Goal: Task Accomplishment & Management: Manage account settings

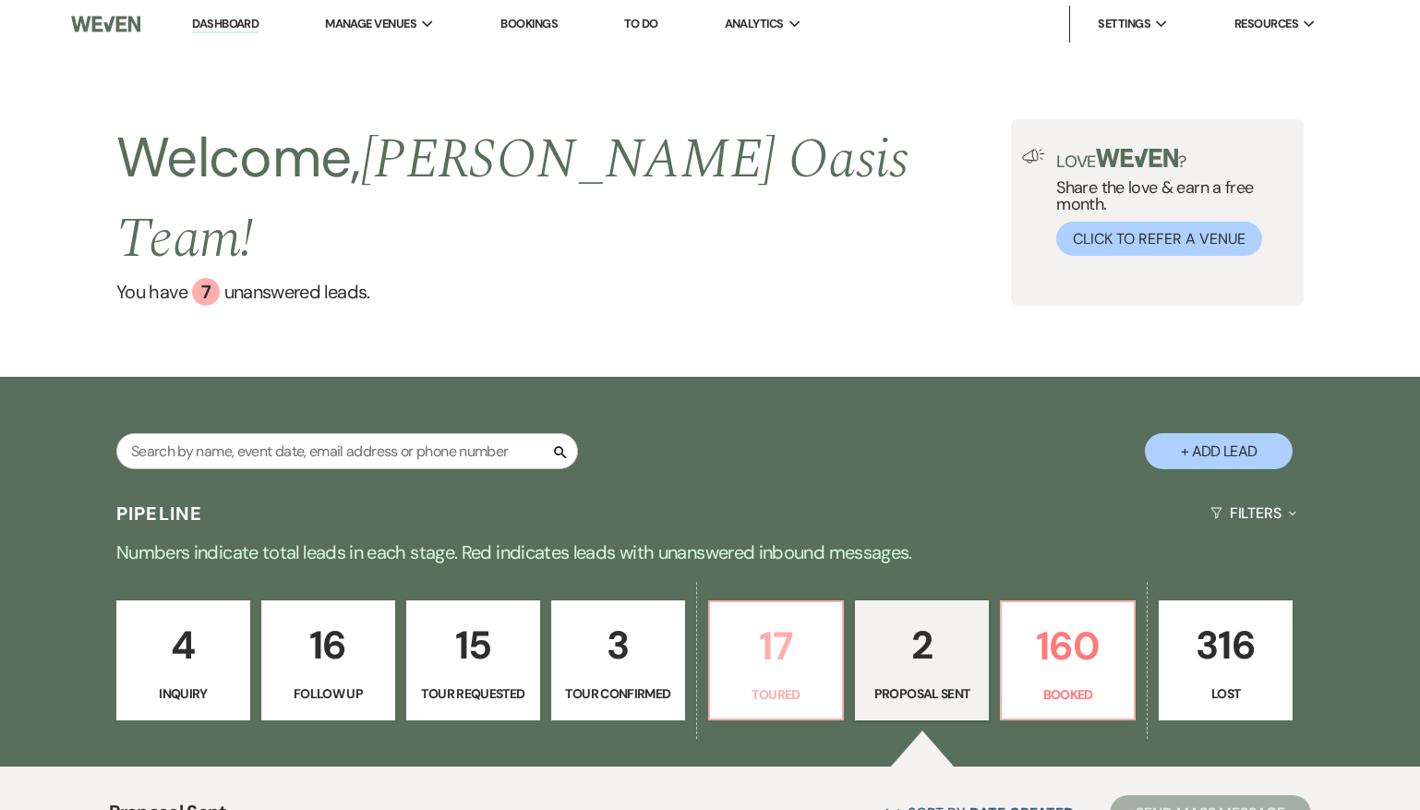
click at [787, 615] on p "17" at bounding box center [776, 646] width 110 height 62
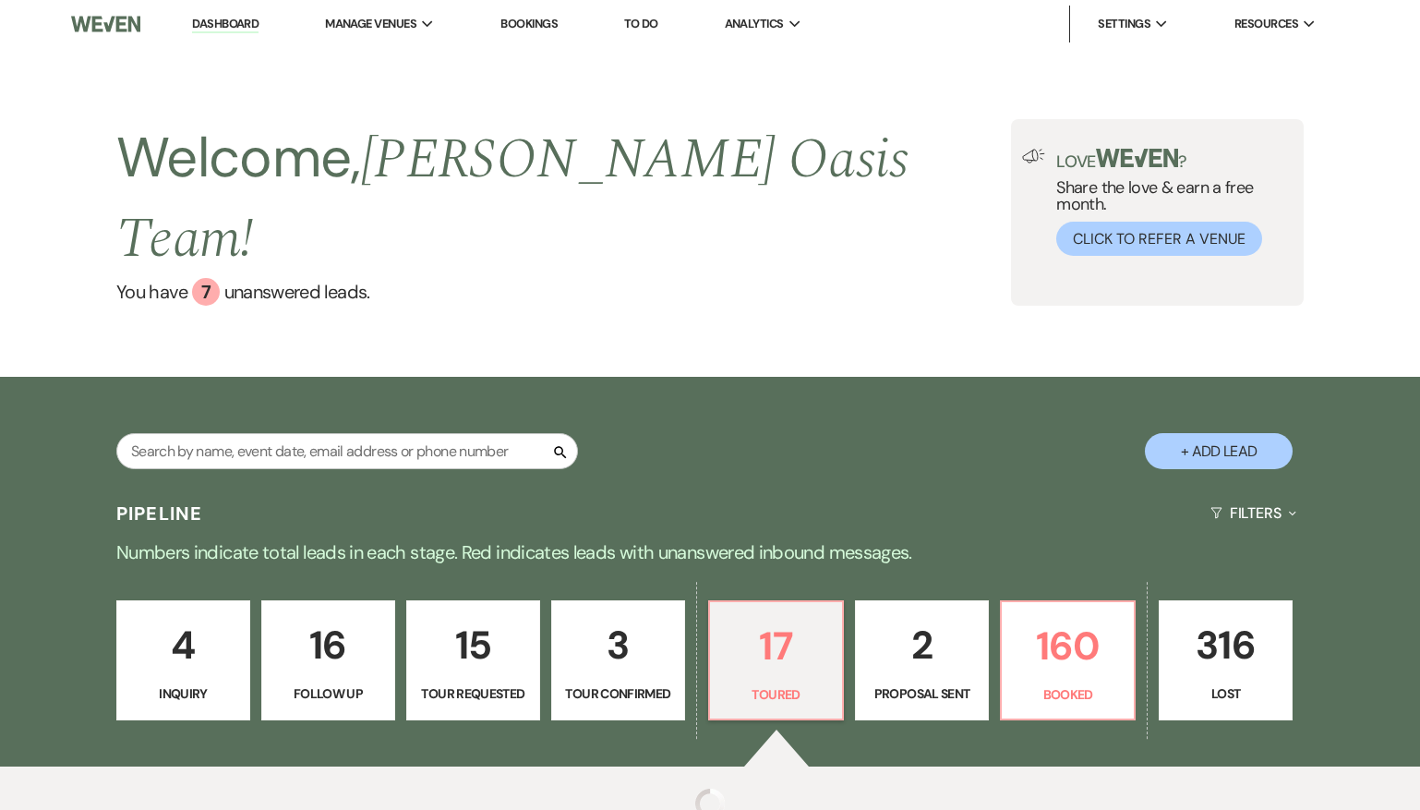
select select "5"
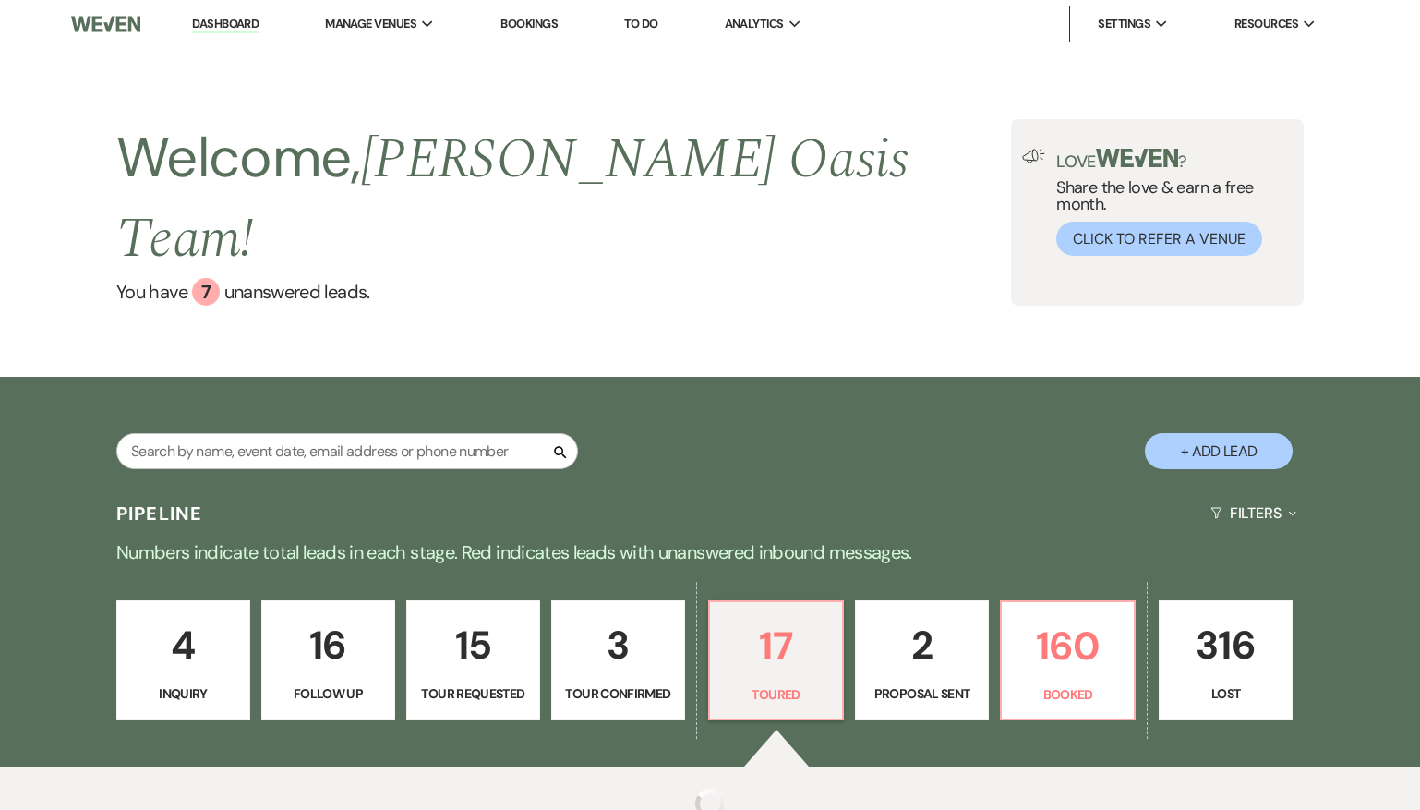
select select "5"
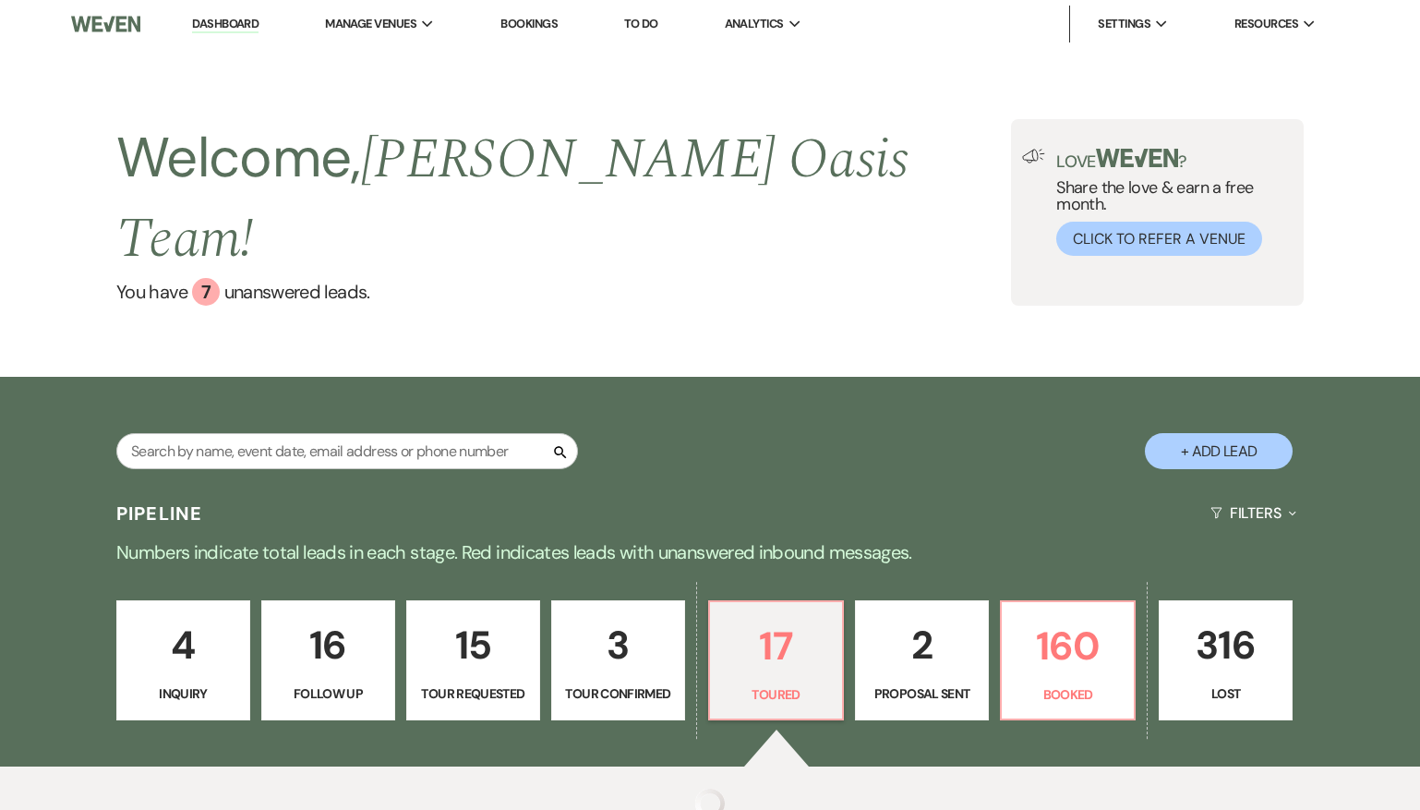
select select "5"
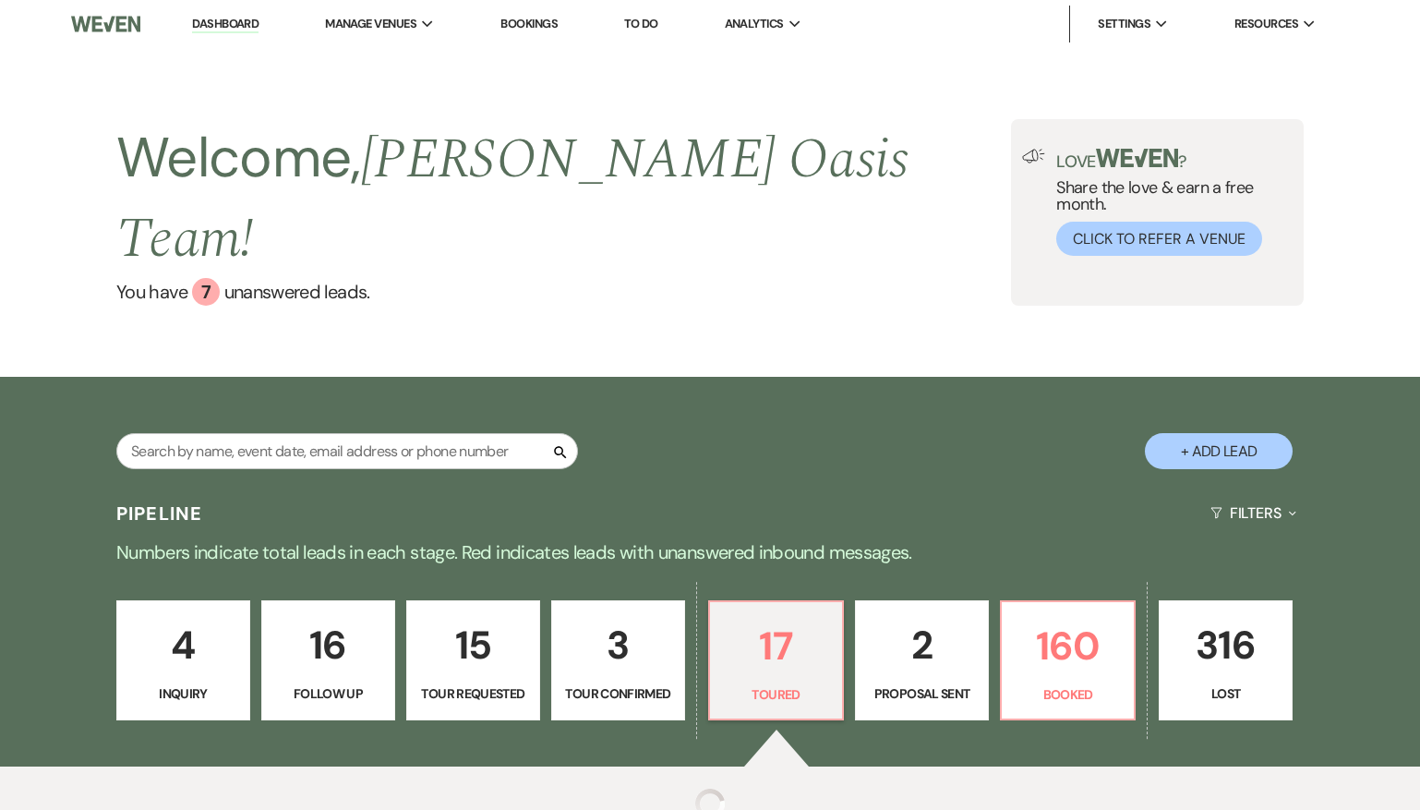
select select "5"
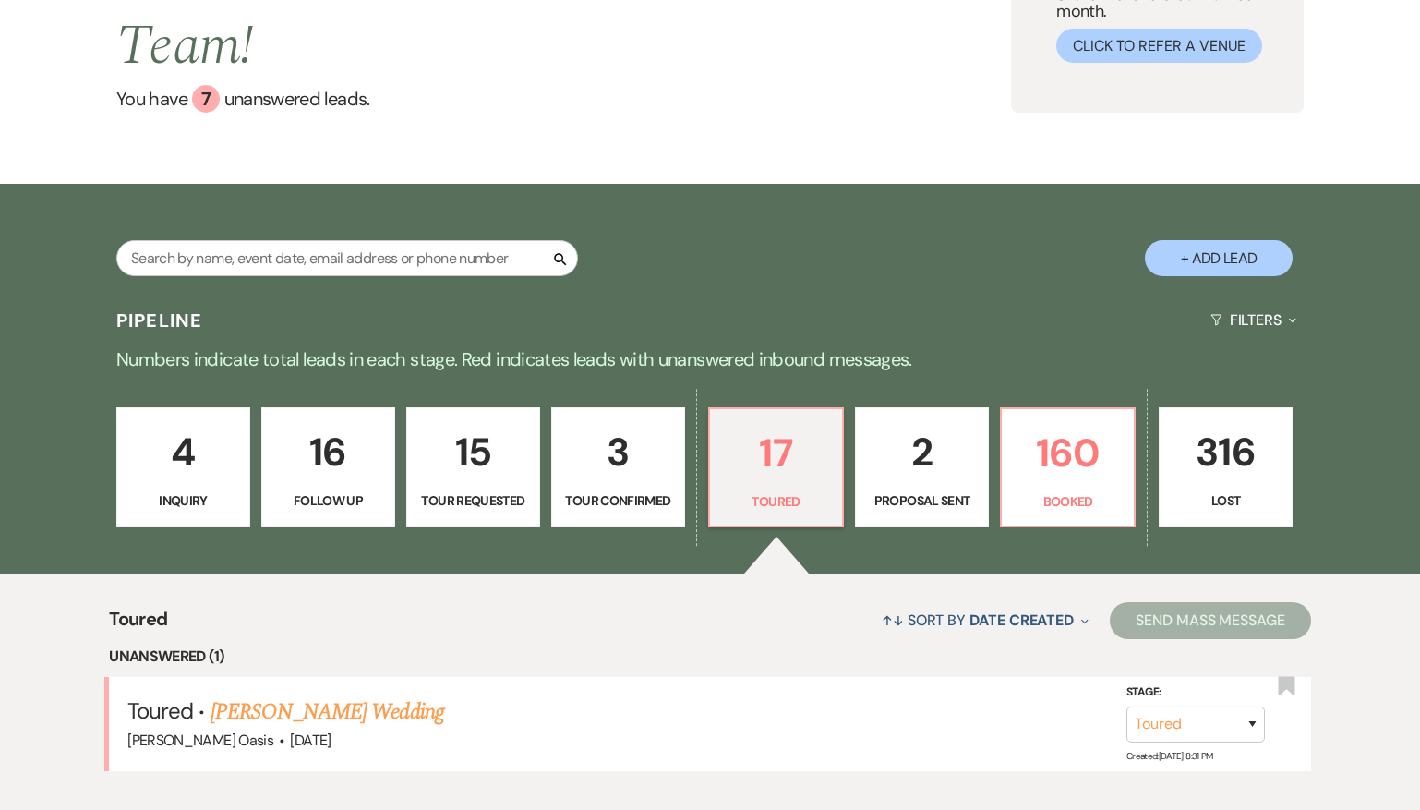
scroll to position [202, 0]
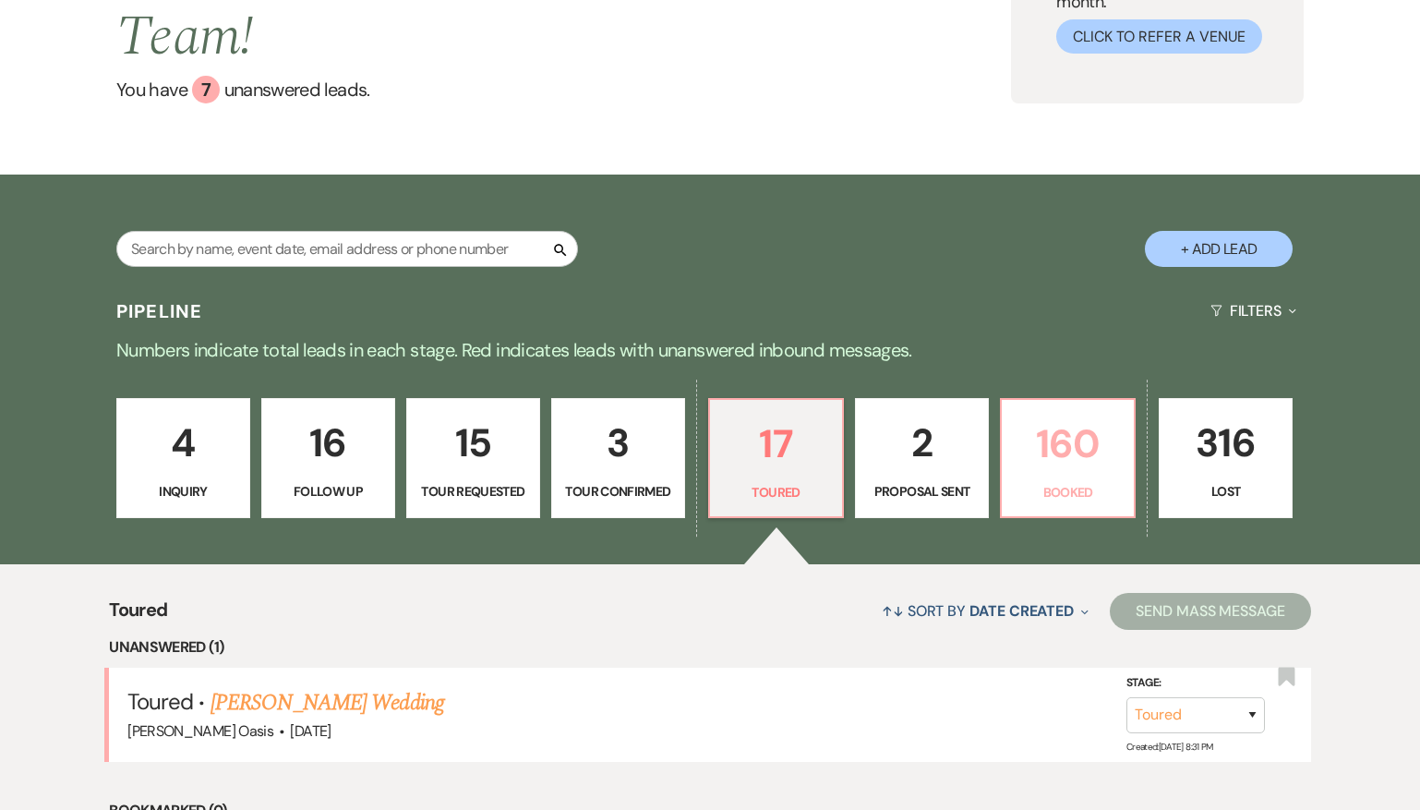
click at [1041, 422] on p "160" at bounding box center [1068, 444] width 110 height 62
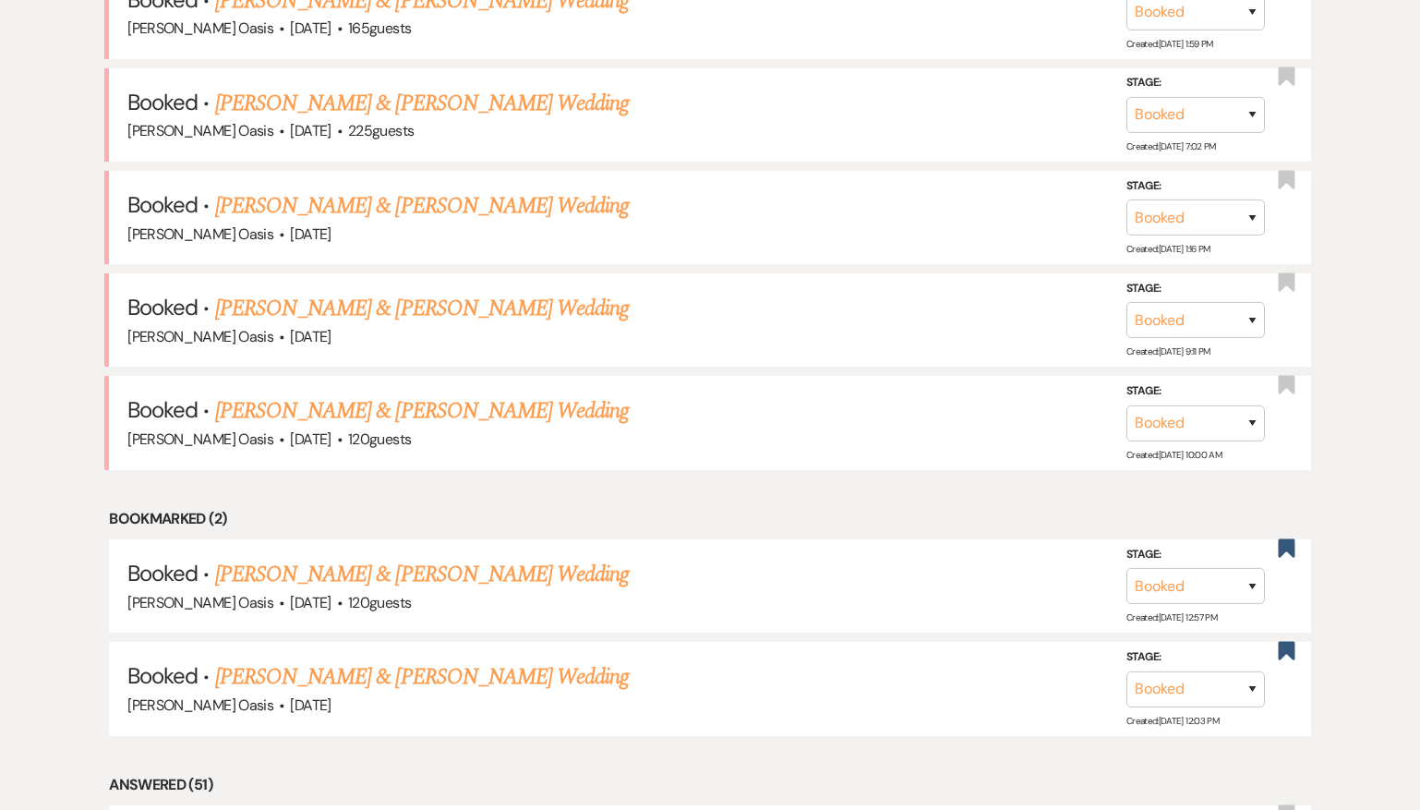
scroll to position [1016, 0]
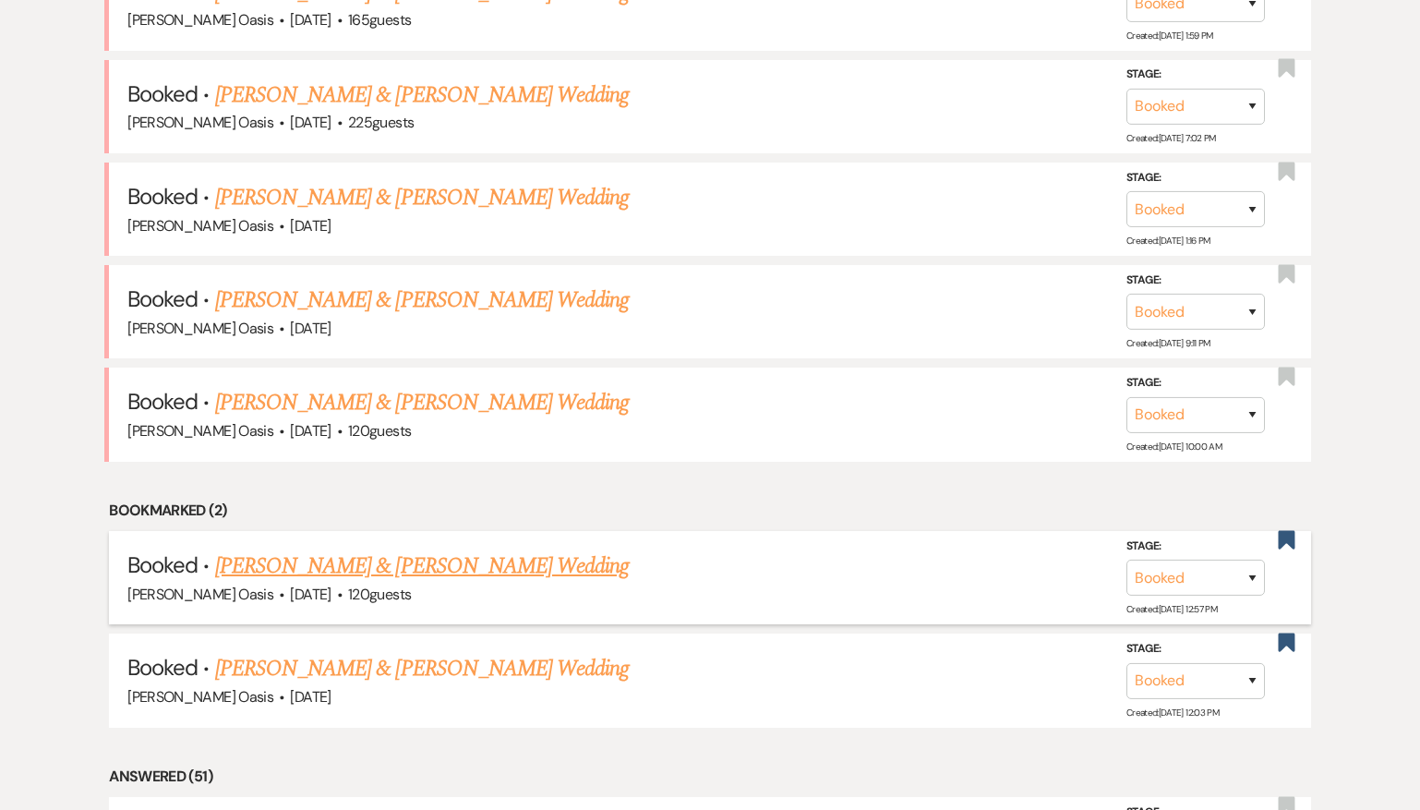
click at [495, 550] on link "[PERSON_NAME] & [PERSON_NAME] Wedding" at bounding box center [422, 566] width 414 height 33
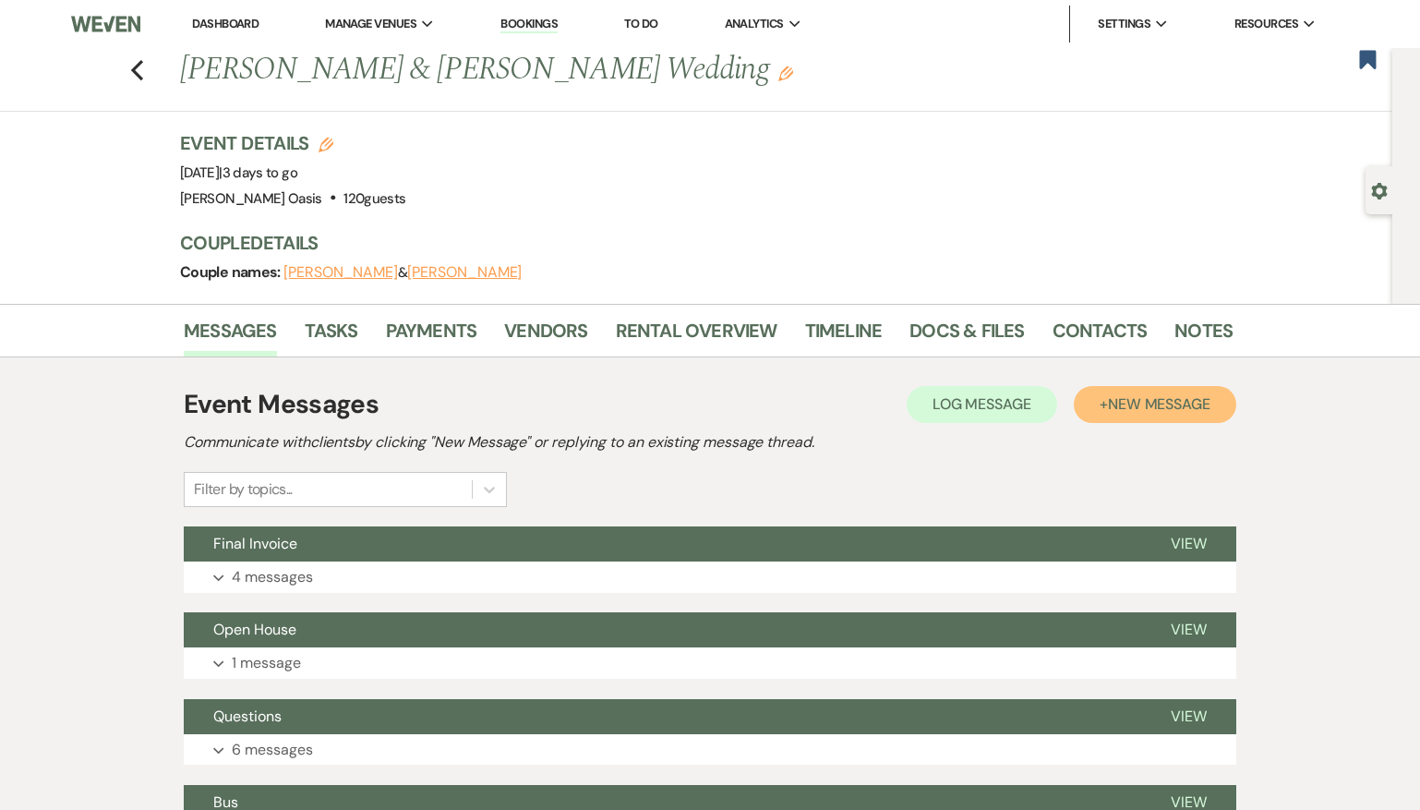
click at [1168, 402] on span "New Message" at bounding box center [1159, 403] width 103 height 19
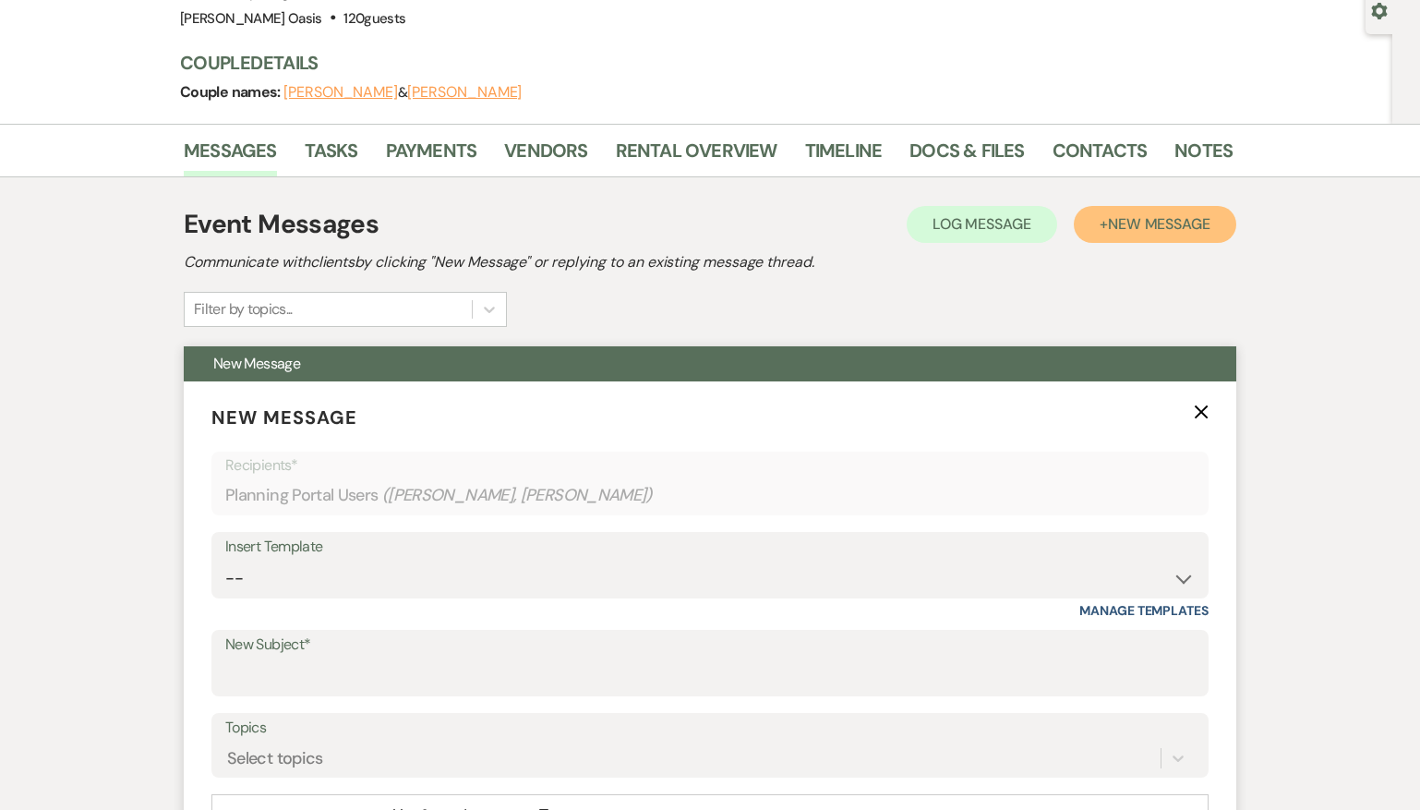
scroll to position [339, 0]
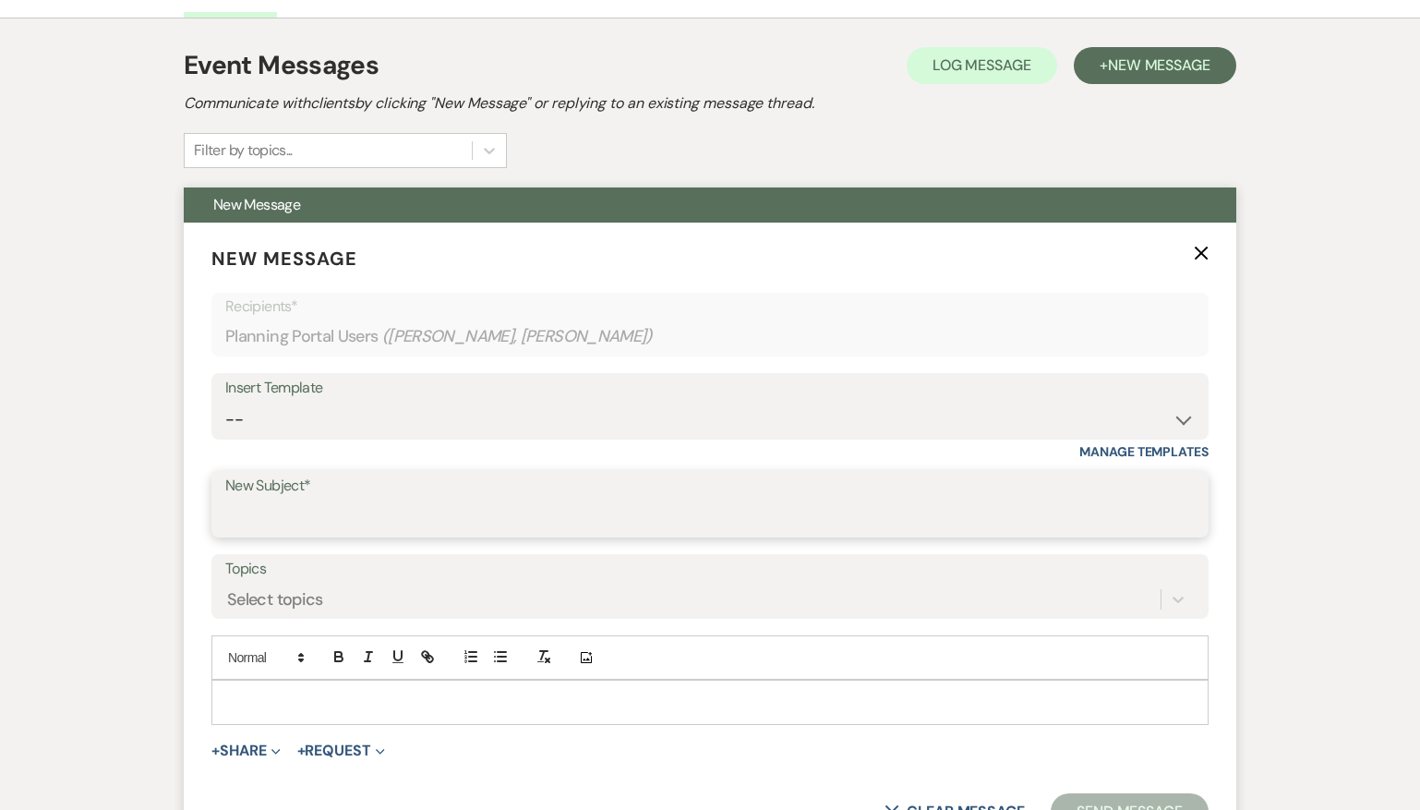
click at [455, 520] on input "New Subject*" at bounding box center [710, 518] width 970 height 36
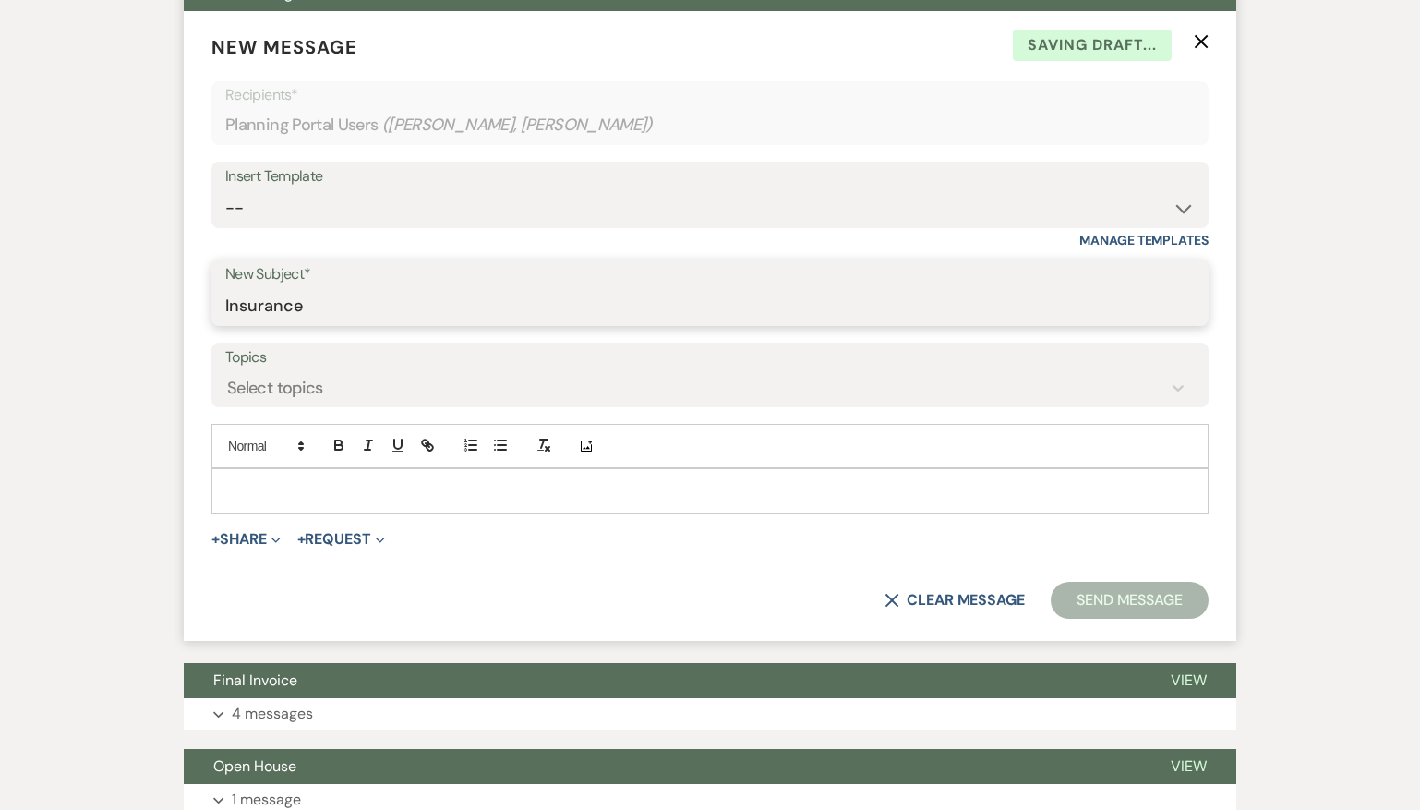
scroll to position [552, 0]
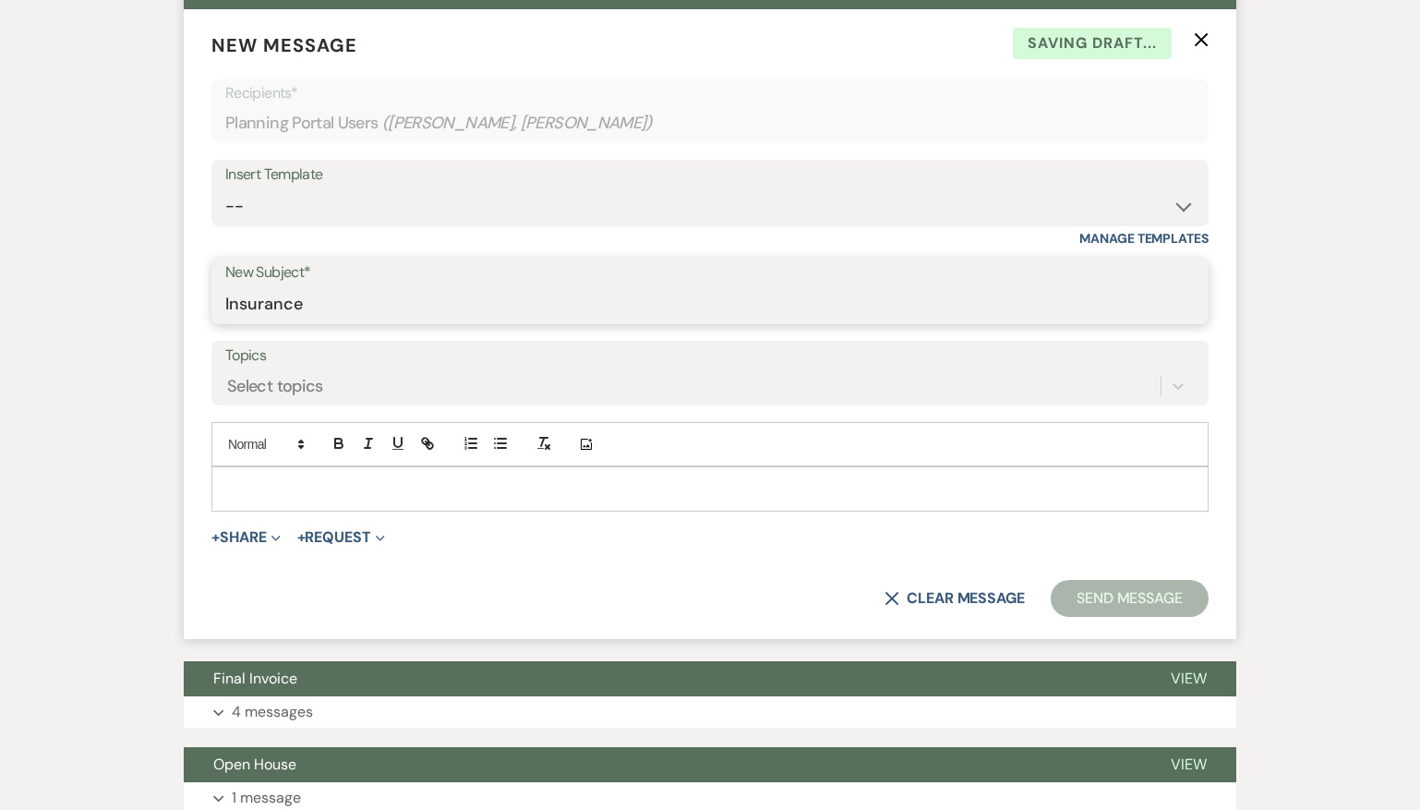
type input "Insurance"
click at [490, 511] on div at bounding box center [710, 488] width 997 height 44
click at [505, 498] on p at bounding box center [710, 488] width 968 height 20
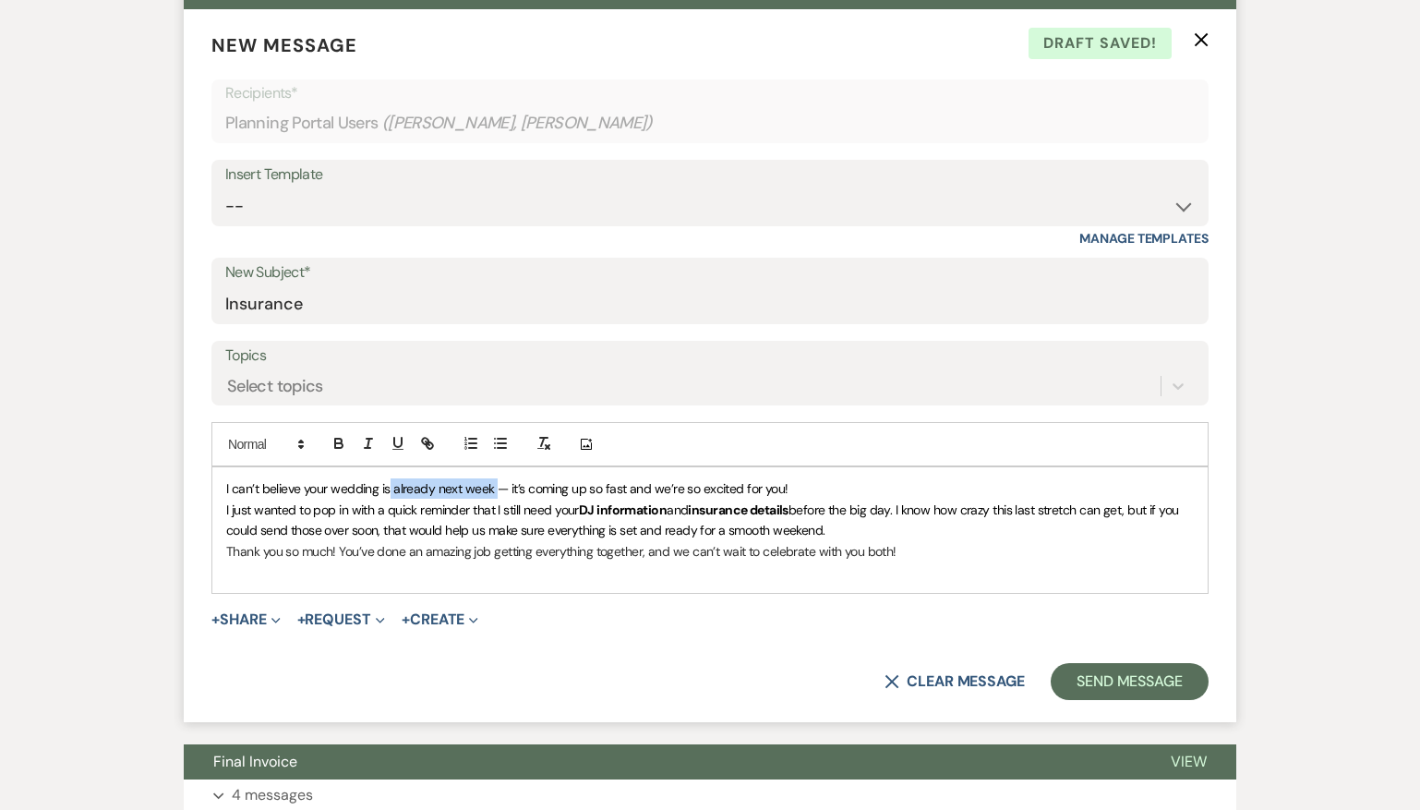
drag, startPoint x: 495, startPoint y: 487, endPoint x: 390, endPoint y: 486, distance: 105.3
click at [390, 486] on span "I can’t believe your wedding is already next week — it’s coming up so fast and …" at bounding box center [507, 488] width 562 height 17
drag, startPoint x: 699, startPoint y: 489, endPoint x: 200, endPoint y: 490, distance: 498.7
click at [200, 490] on form "New Message X Draft saved! Recipients* Planning Portal Users ( [PERSON_NAME], […" at bounding box center [710, 365] width 1053 height 712
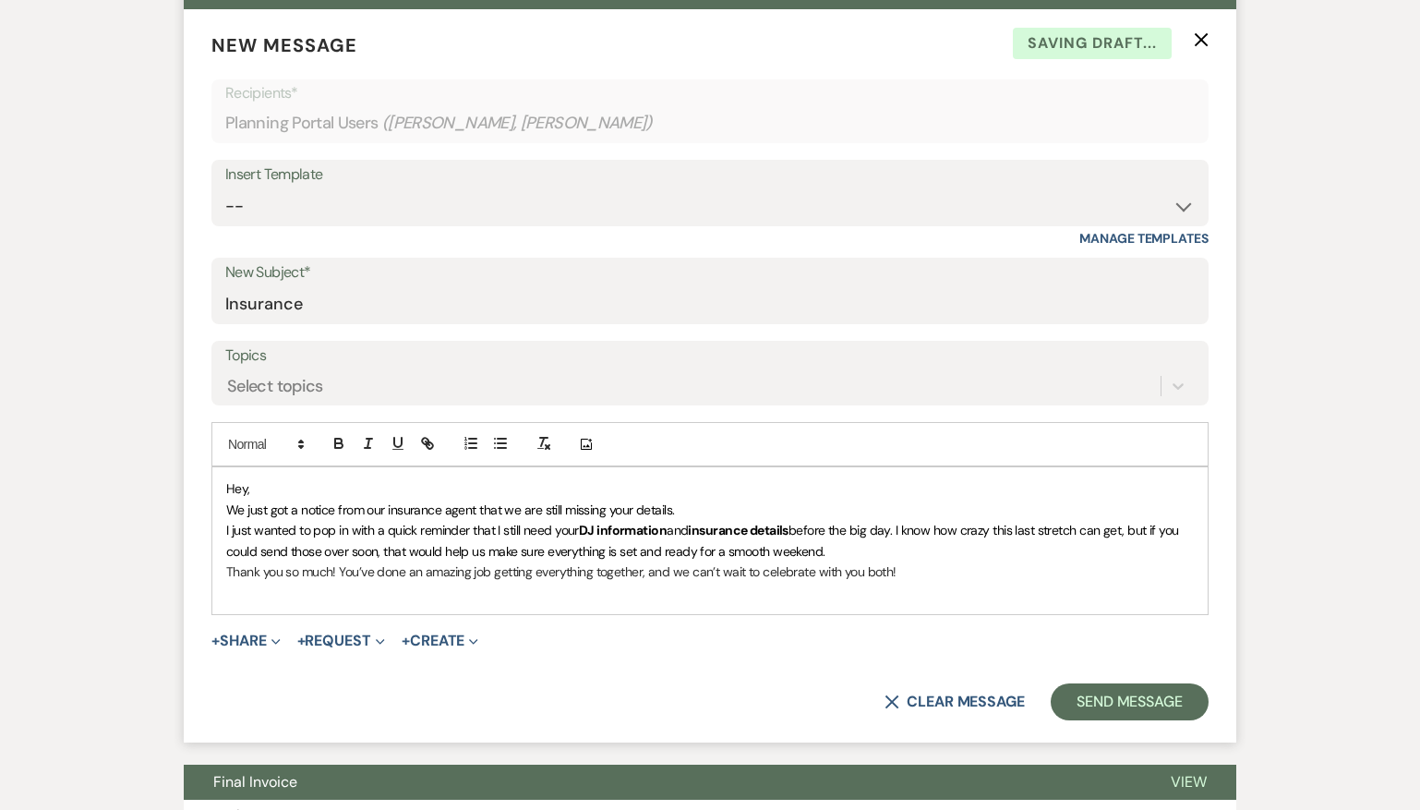
drag, startPoint x: 690, startPoint y: 531, endPoint x: 226, endPoint y: 536, distance: 463.7
click at [226, 536] on p "I just wanted to pop in with a quick reminder that I still need your DJ informa…" at bounding box center [710, 541] width 968 height 42
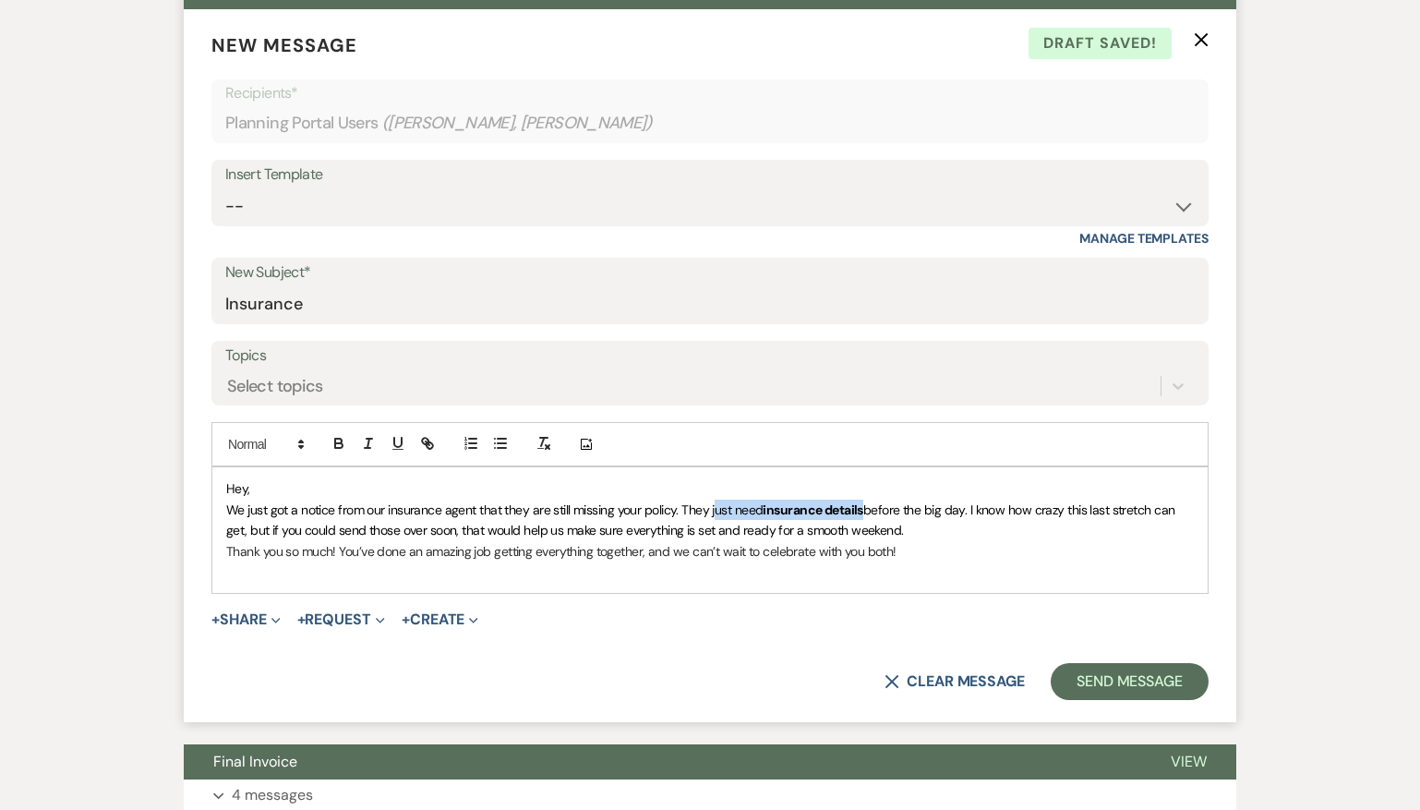
drag, startPoint x: 870, startPoint y: 506, endPoint x: 713, endPoint y: 511, distance: 157.1
click at [713, 511] on p "We just got a notice from our insurance agent that they are still missing your …" at bounding box center [710, 521] width 968 height 42
click at [856, 532] on p "We just got a notice from our insurance agent that they are still missing your …" at bounding box center [710, 521] width 968 height 42
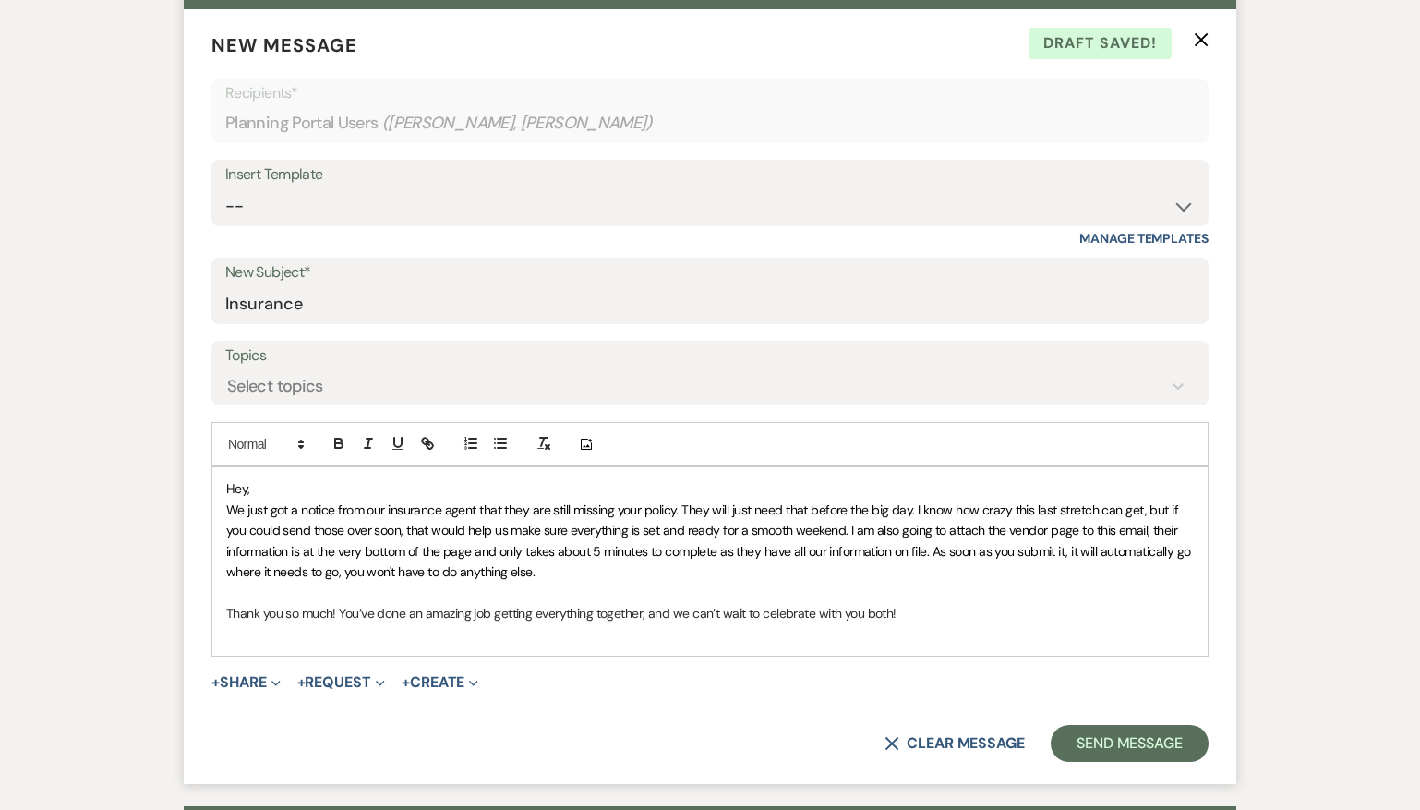
scroll to position [546, 0]
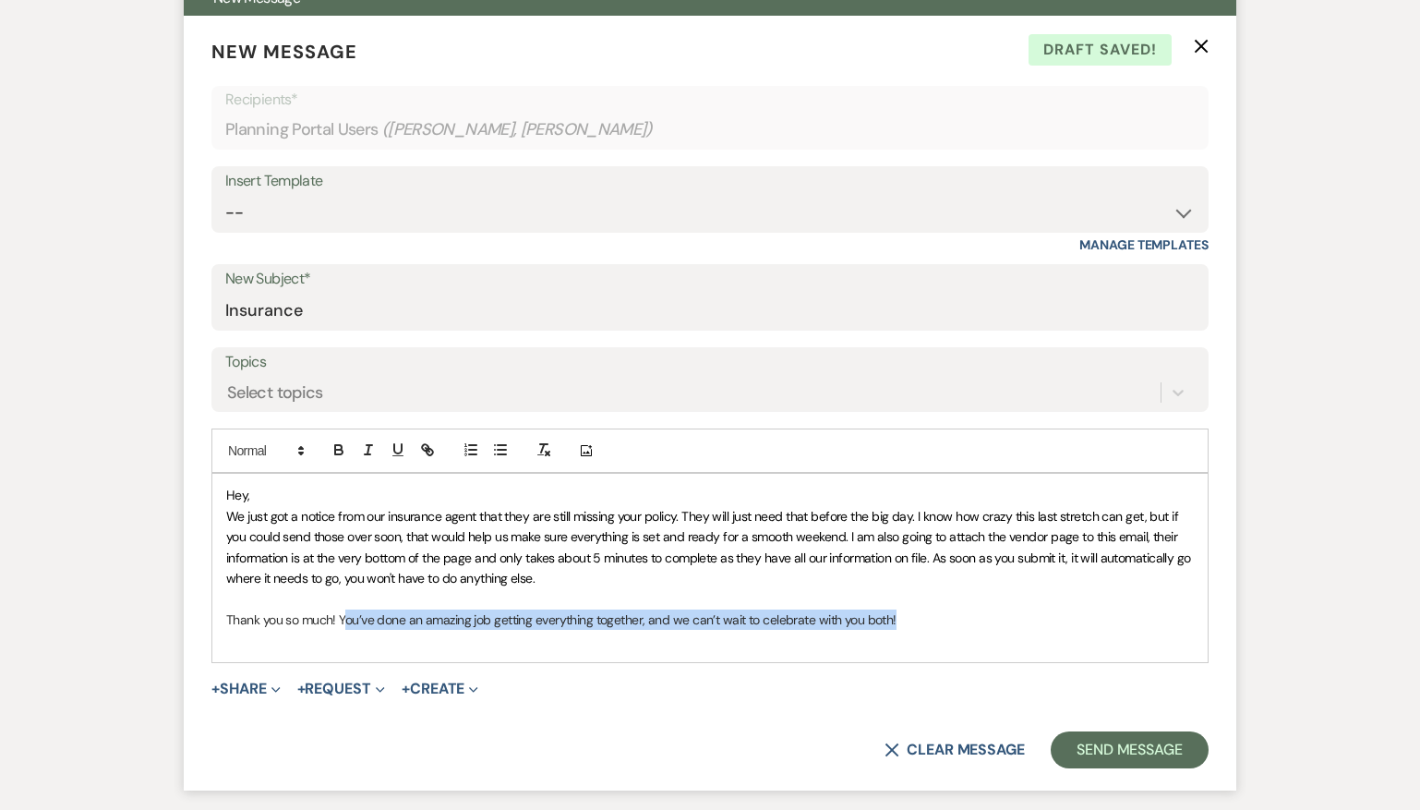
drag, startPoint x: 899, startPoint y: 620, endPoint x: 345, endPoint y: 616, distance: 554.2
click at [345, 616] on p "Thank you so much! You’ve done an amazing job getting everything together, and …" at bounding box center [710, 620] width 968 height 20
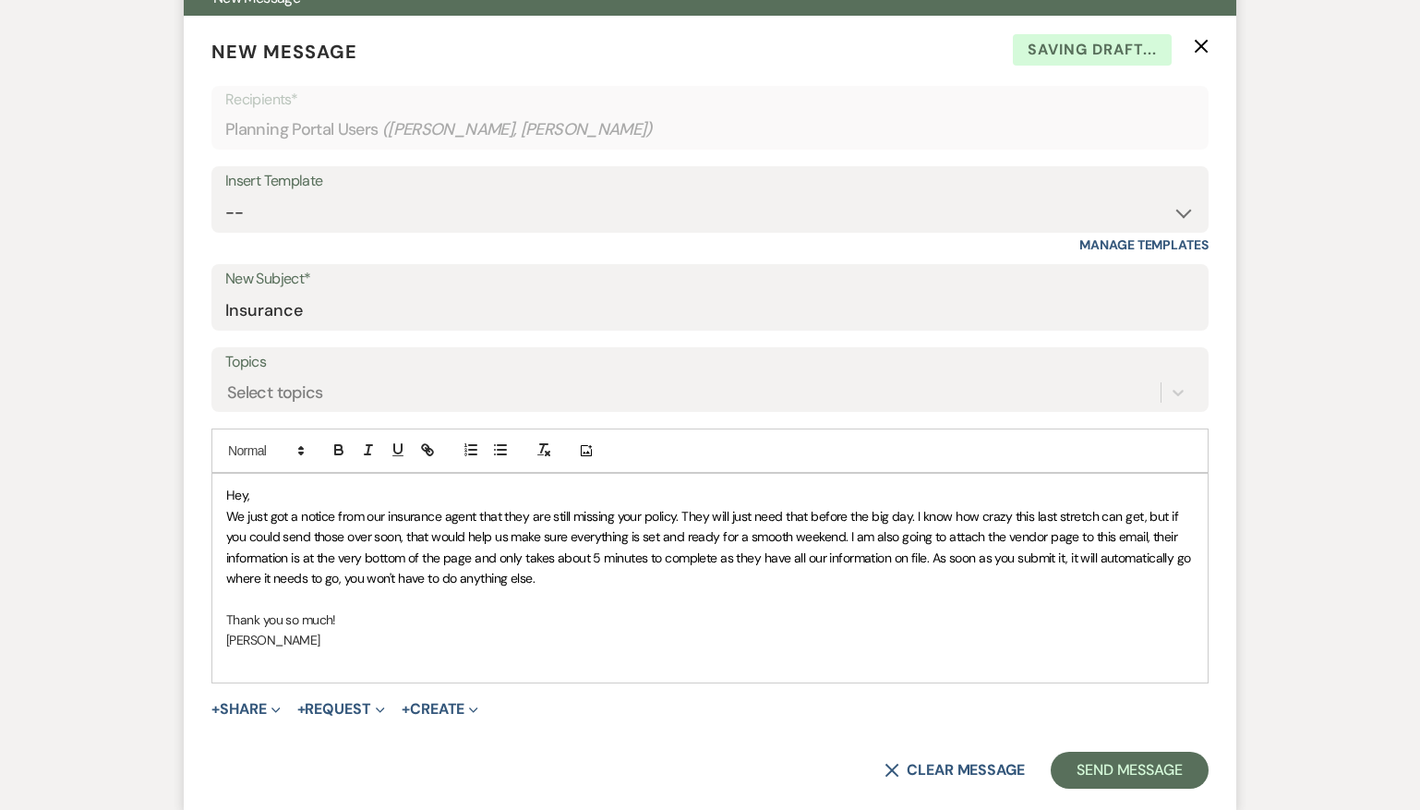
click at [238, 719] on span "+ Share Expand Doc Upload Documents Add Photo Images Pref Vendors Preferred ven…" at bounding box center [246, 709] width 69 height 22
click at [242, 707] on button "+ Share Expand" at bounding box center [246, 709] width 69 height 15
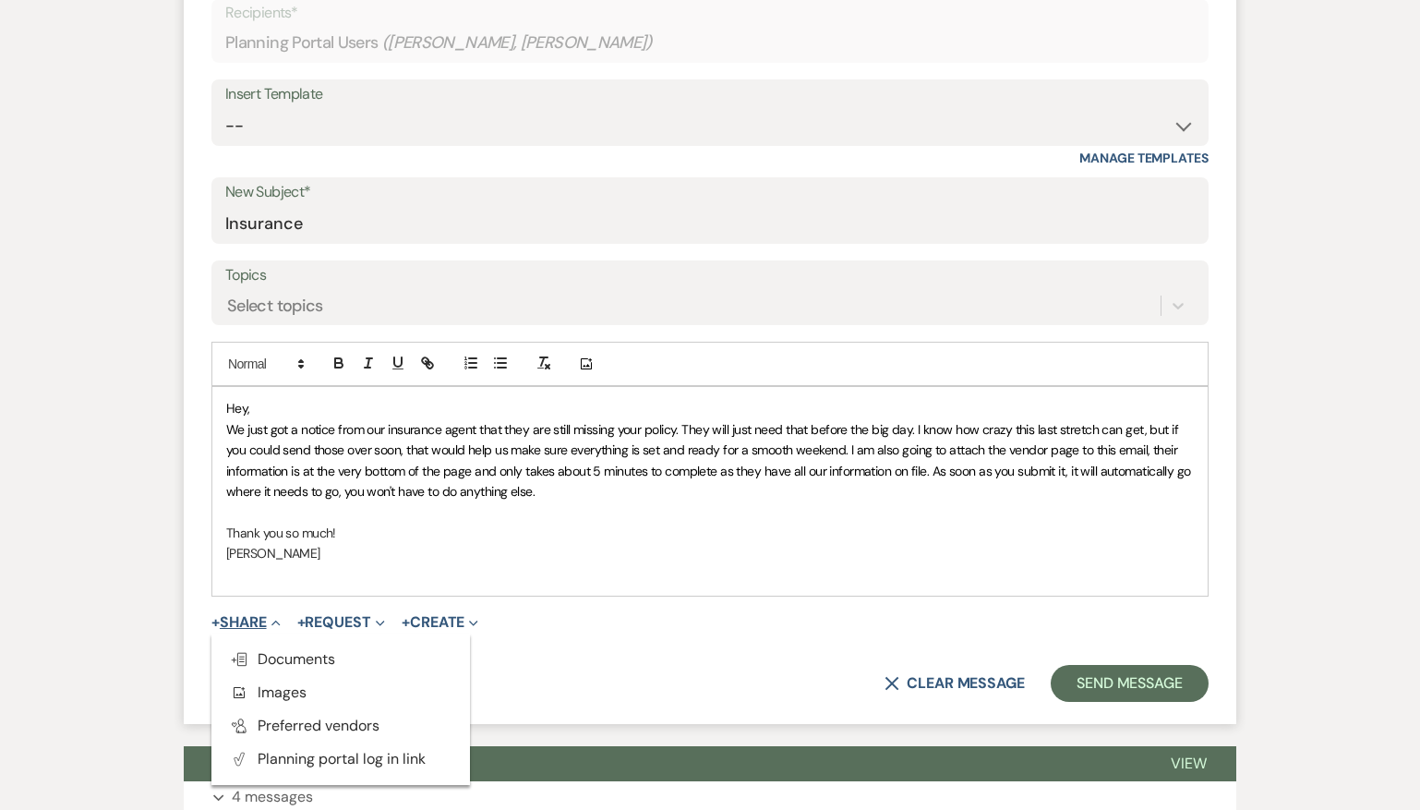
scroll to position [636, 0]
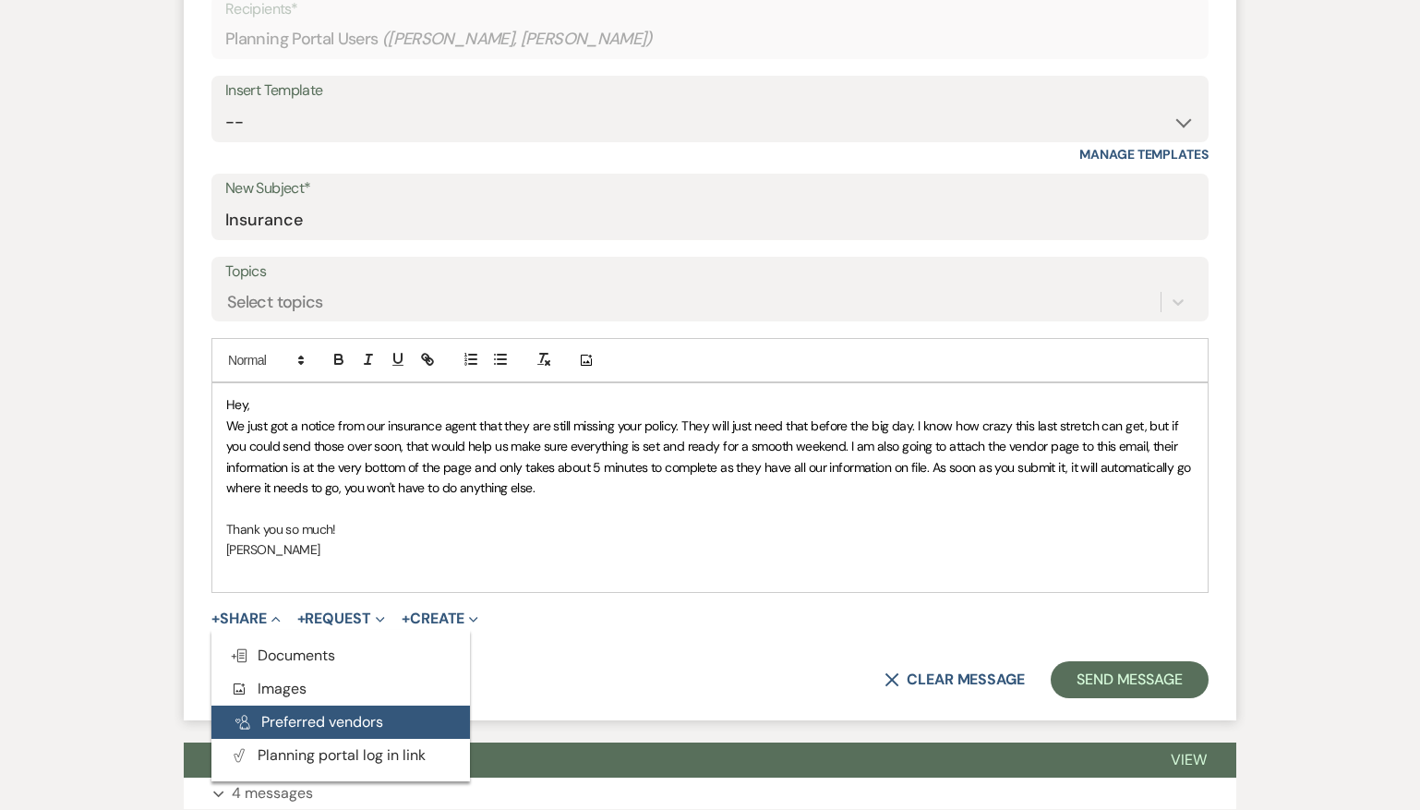
click at [272, 719] on button "Pref Vendors Preferred vendors" at bounding box center [341, 722] width 259 height 33
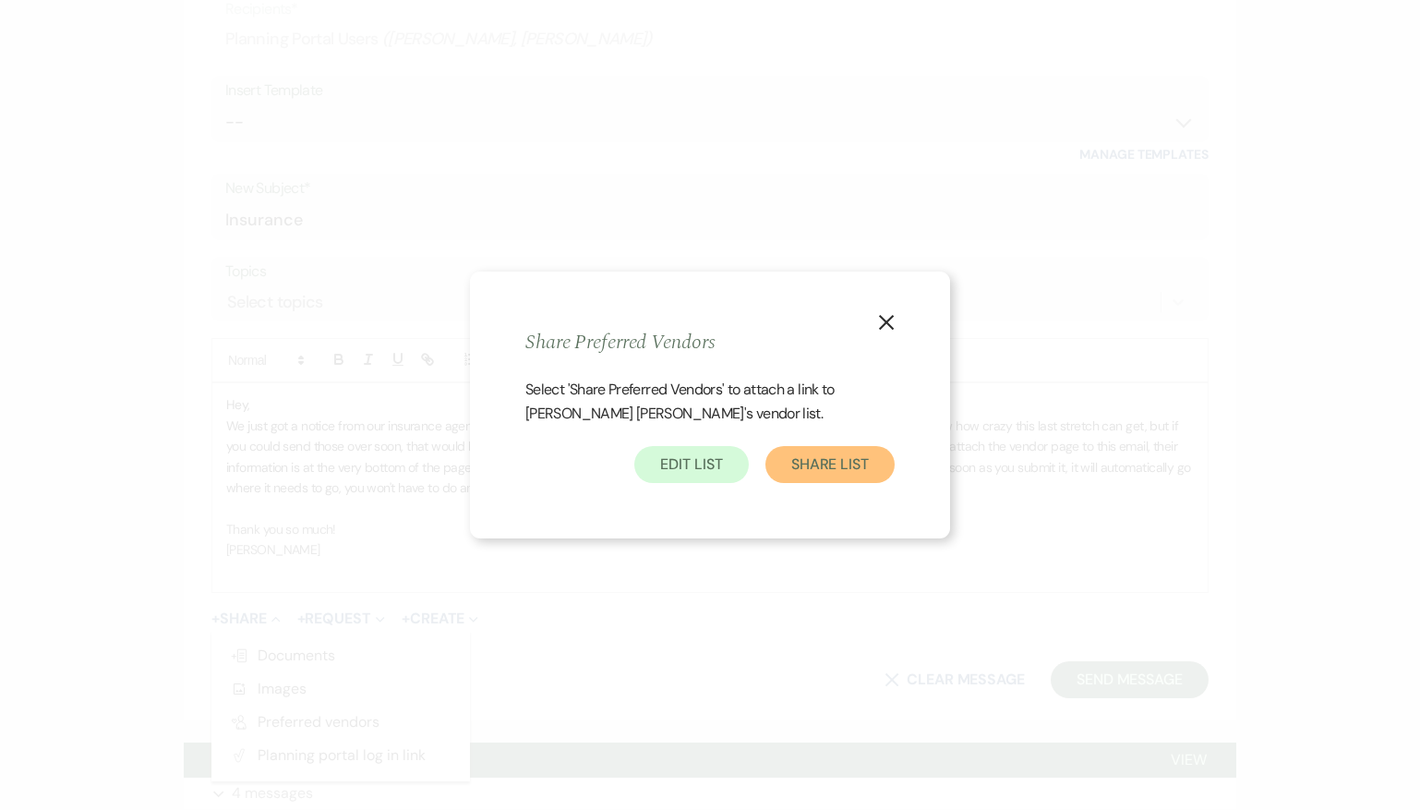
click at [832, 476] on button "Share List" at bounding box center [830, 464] width 129 height 37
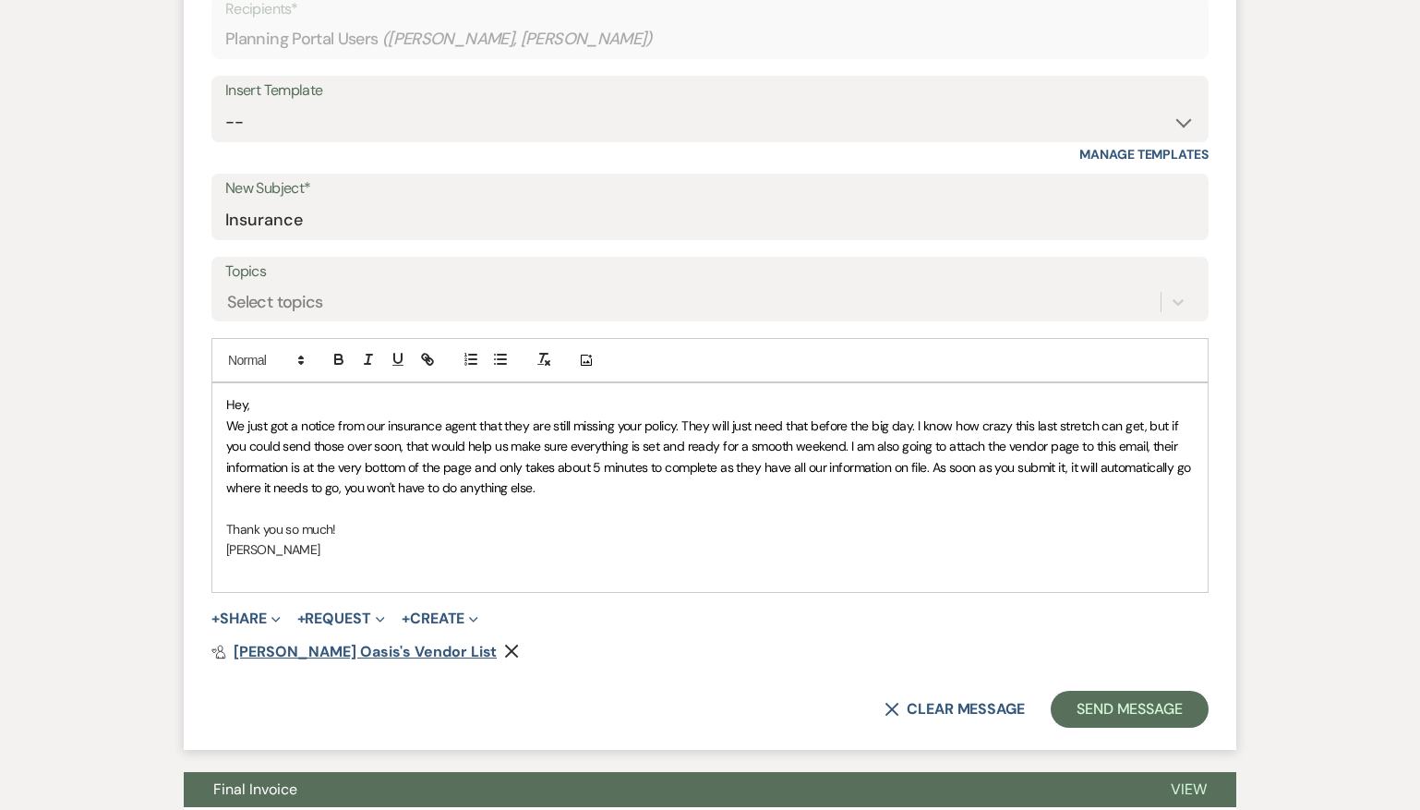
click at [337, 653] on span "[PERSON_NAME] Oasis's Vendor List" at bounding box center [365, 651] width 263 height 19
click at [913, 421] on span "We just got a notice from our insurance agent that they are still missing your …" at bounding box center [710, 456] width 968 height 79
click at [550, 481] on p "We just got a notice from our insurance agent that they are still missing your …" at bounding box center [710, 457] width 968 height 83
click at [1145, 707] on button "Send Message" at bounding box center [1130, 709] width 158 height 37
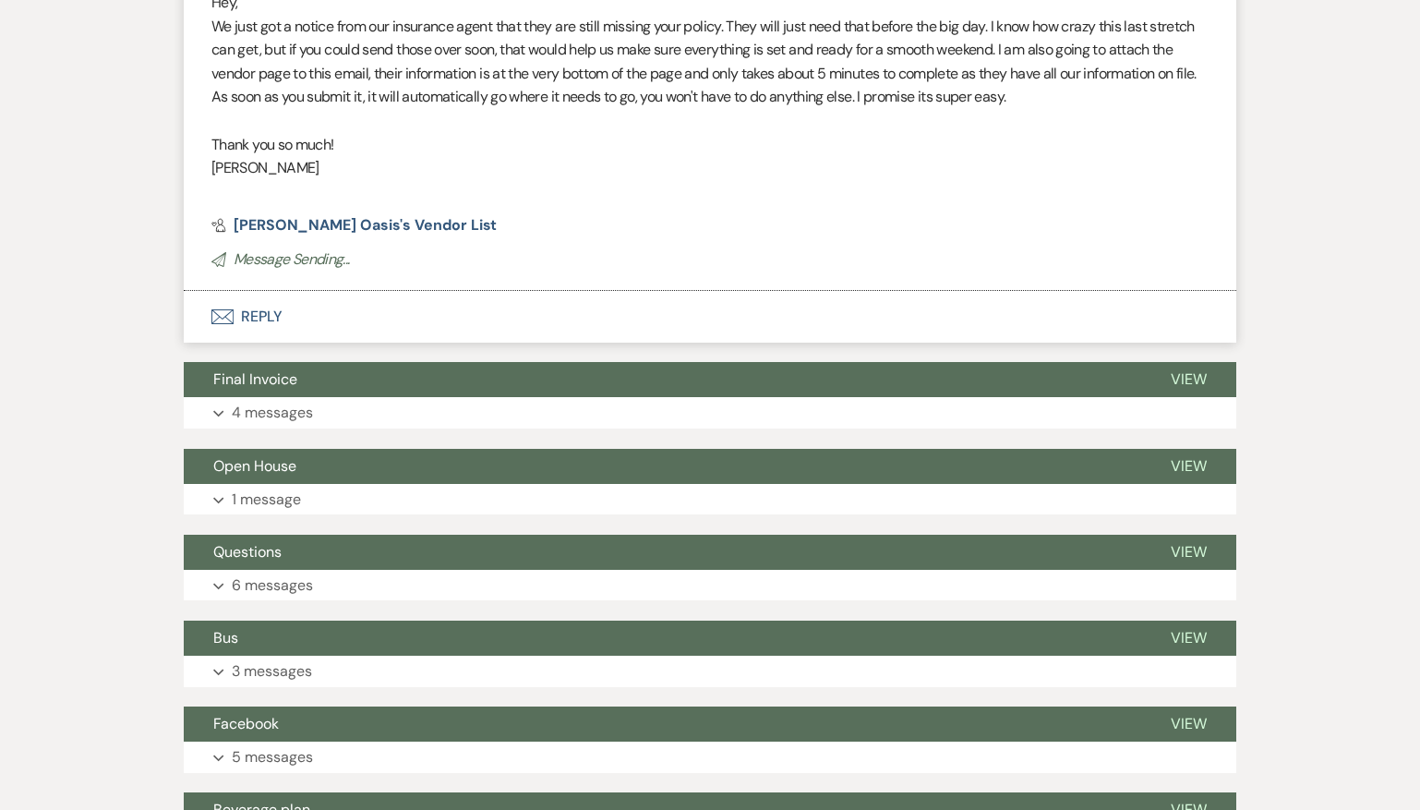
scroll to position [0, 0]
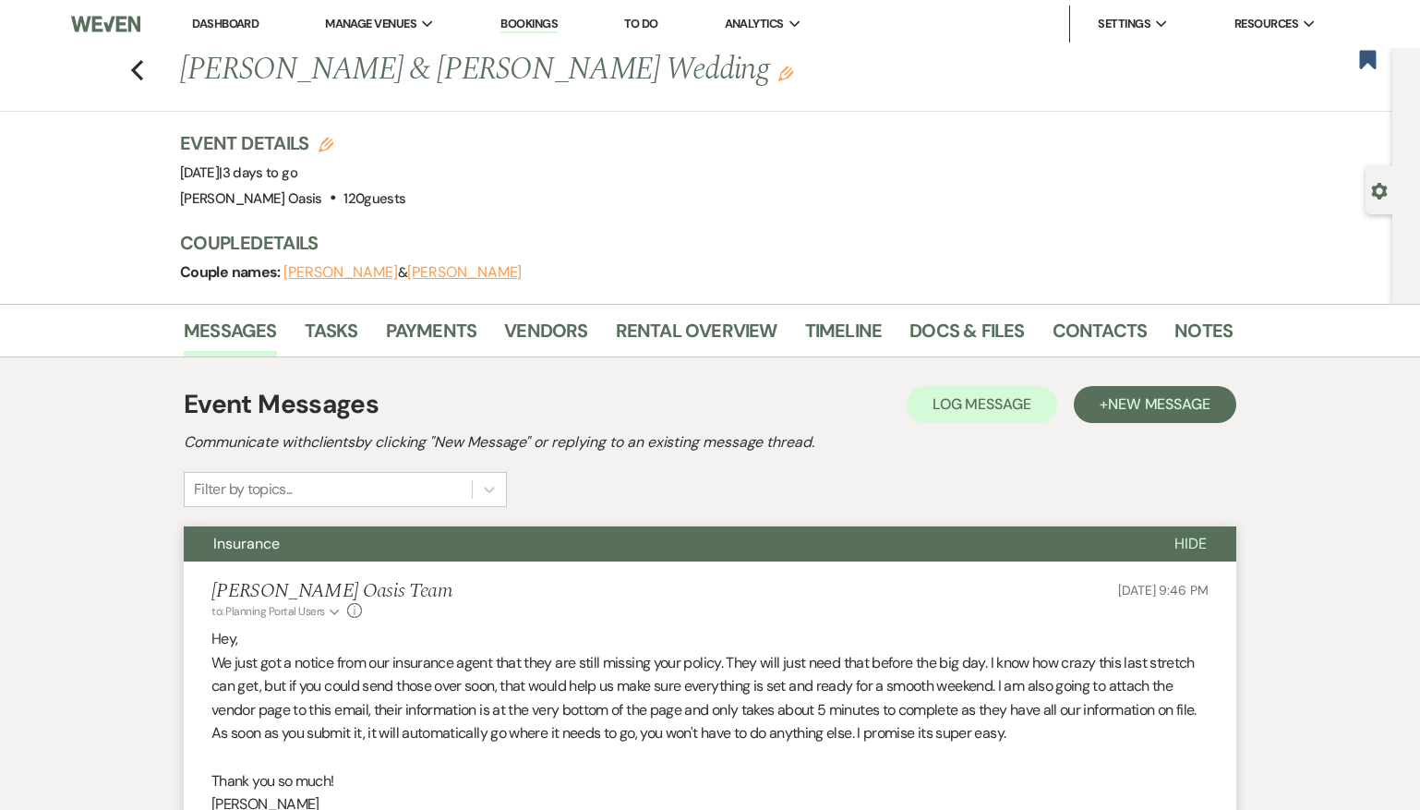
click at [221, 24] on link "Dashboard" at bounding box center [225, 24] width 66 height 16
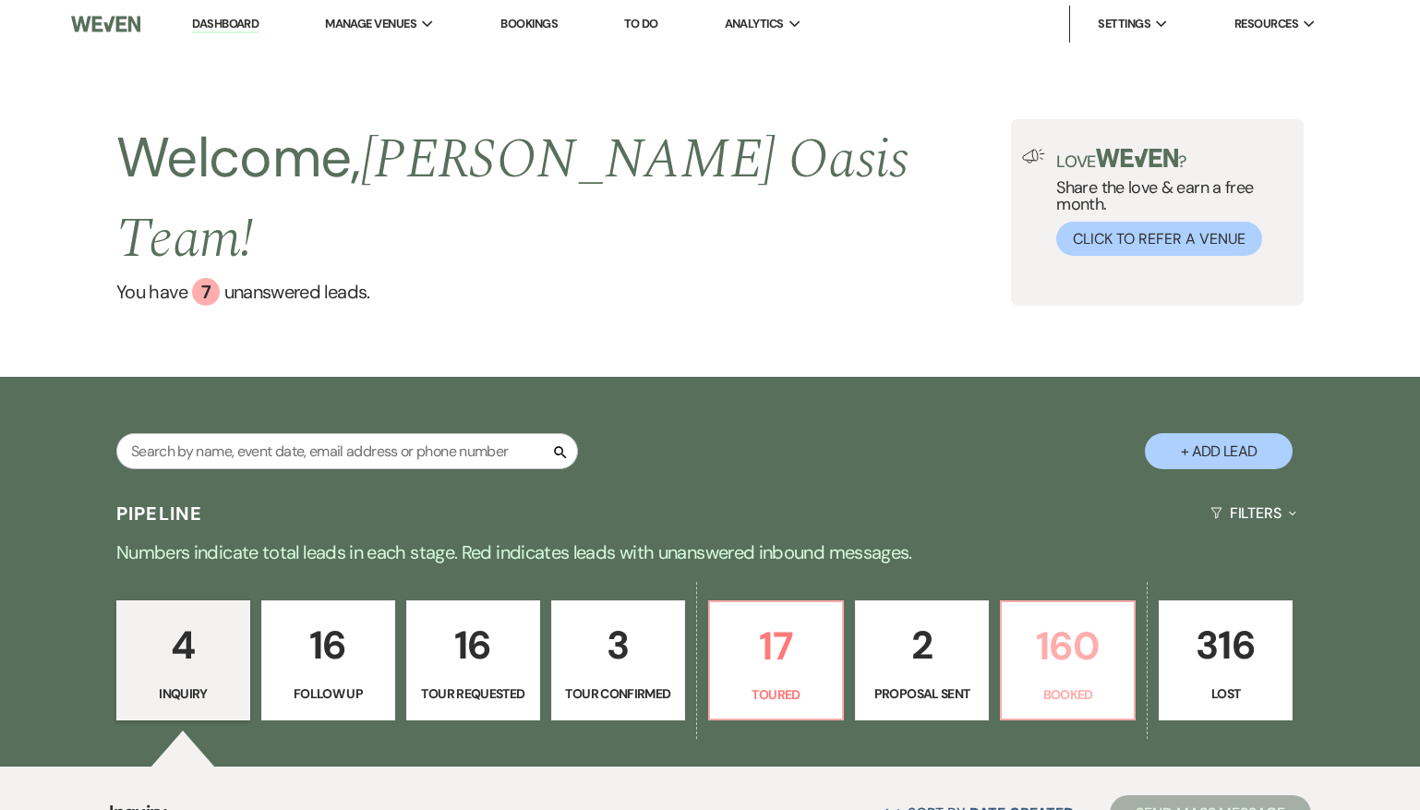
click at [1095, 625] on p "160" at bounding box center [1068, 646] width 110 height 62
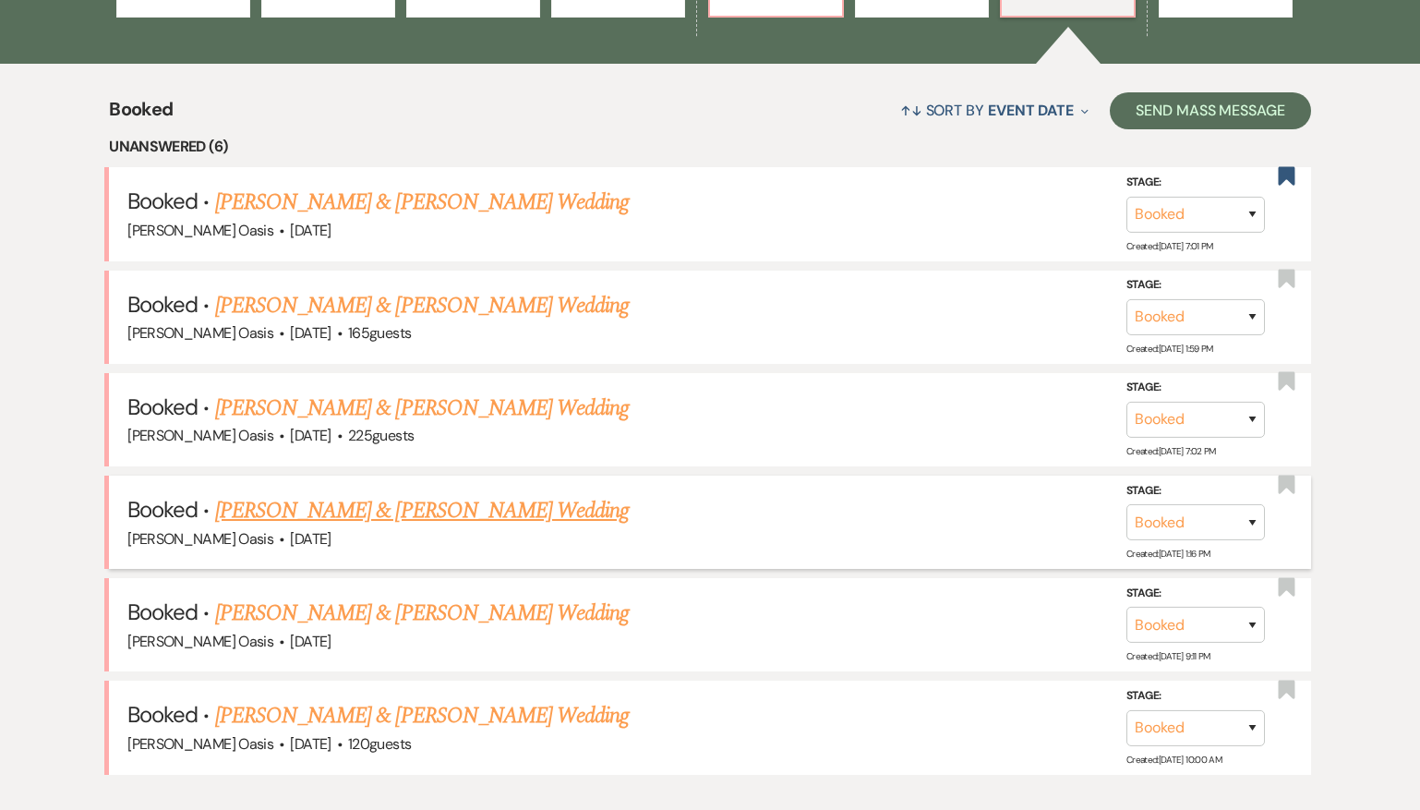
scroll to position [706, 0]
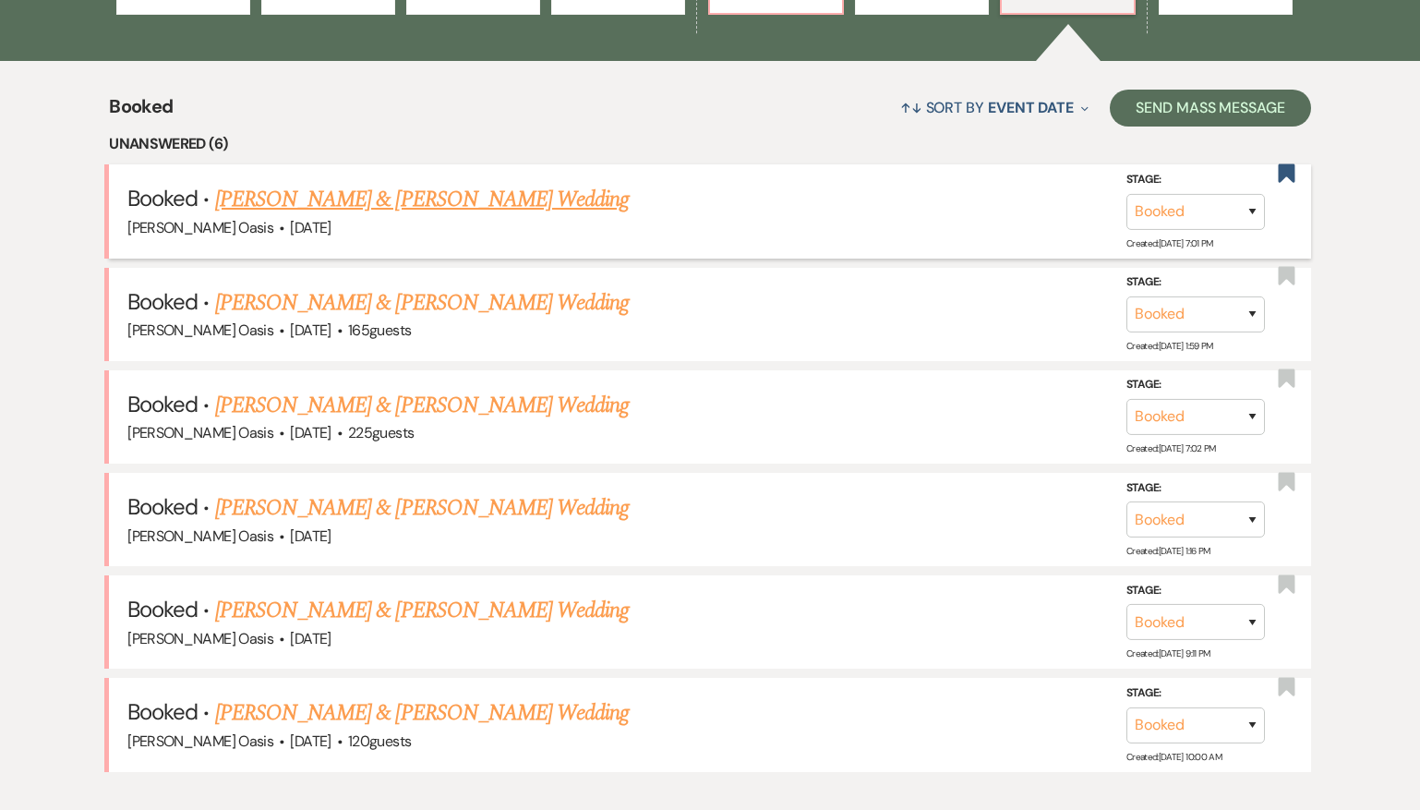
click at [524, 183] on link "[PERSON_NAME] & [PERSON_NAME] Wedding" at bounding box center [422, 199] width 414 height 33
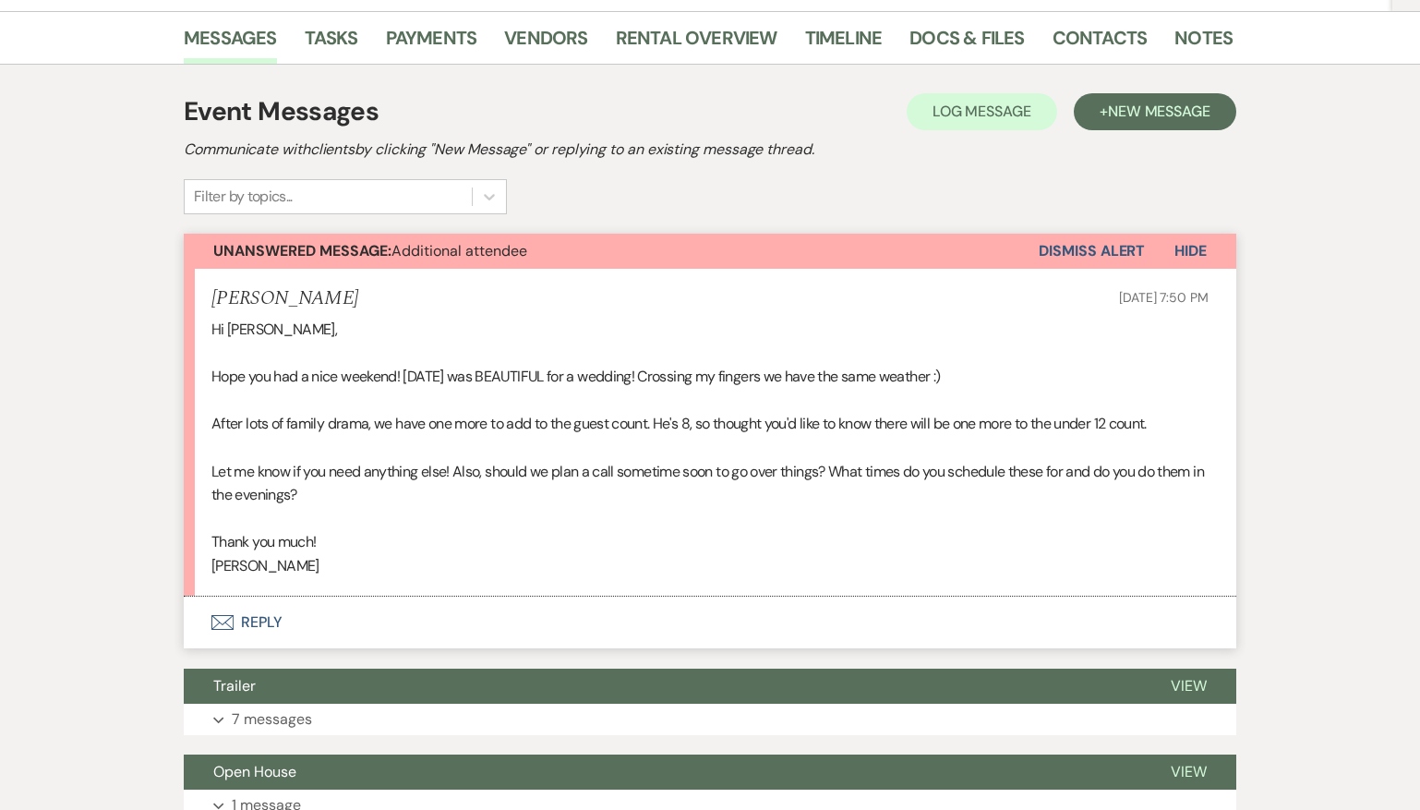
scroll to position [294, 0]
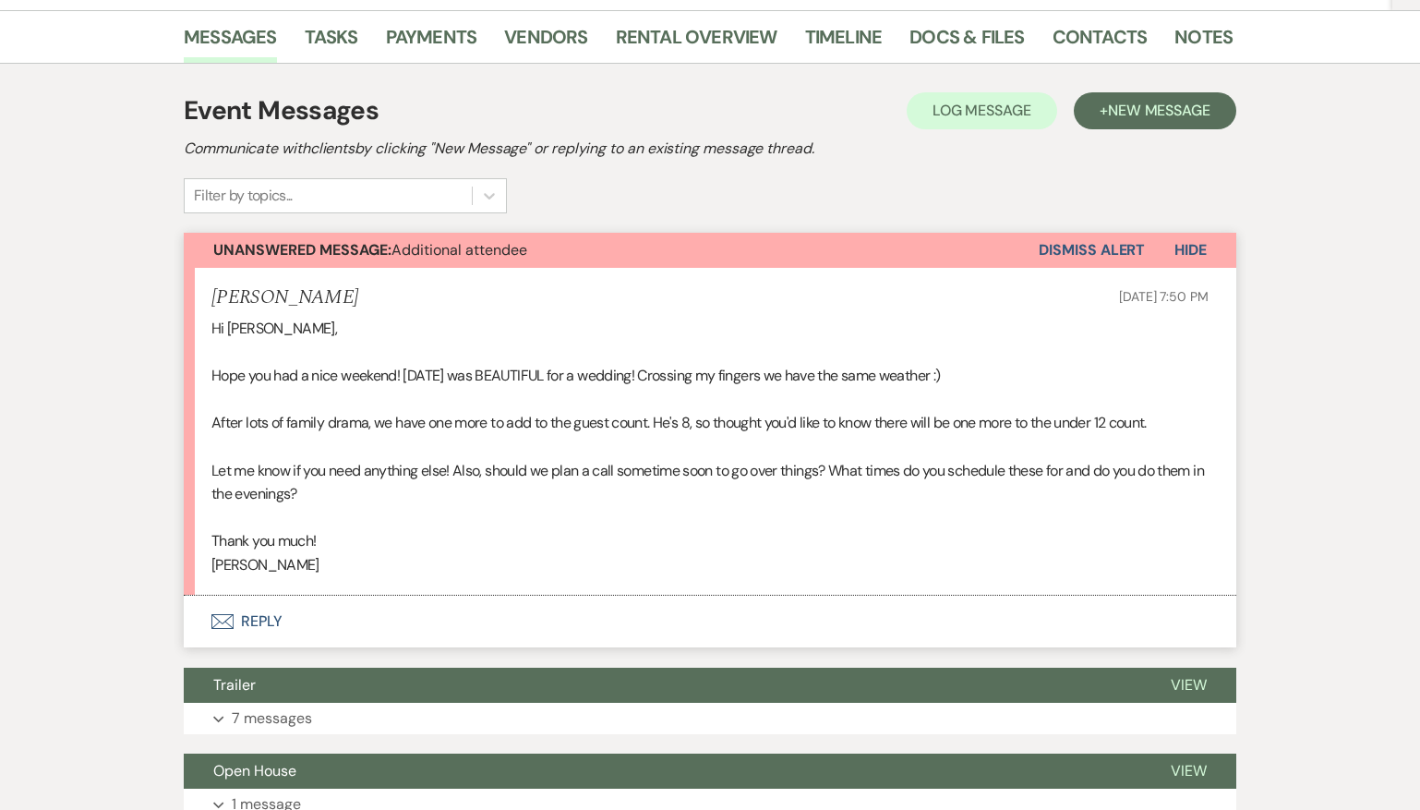
click at [290, 611] on button "Envelope Reply" at bounding box center [710, 622] width 1053 height 52
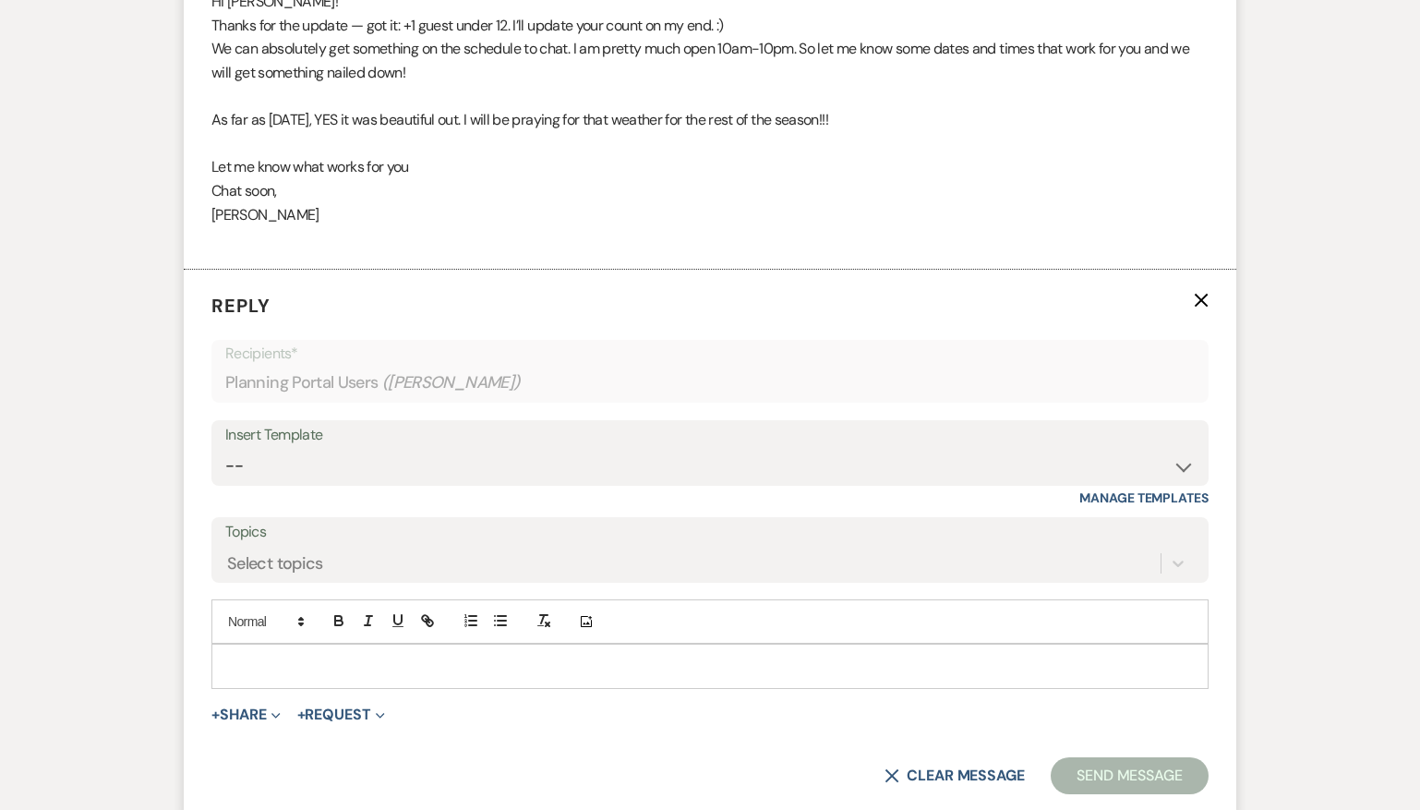
scroll to position [0, 0]
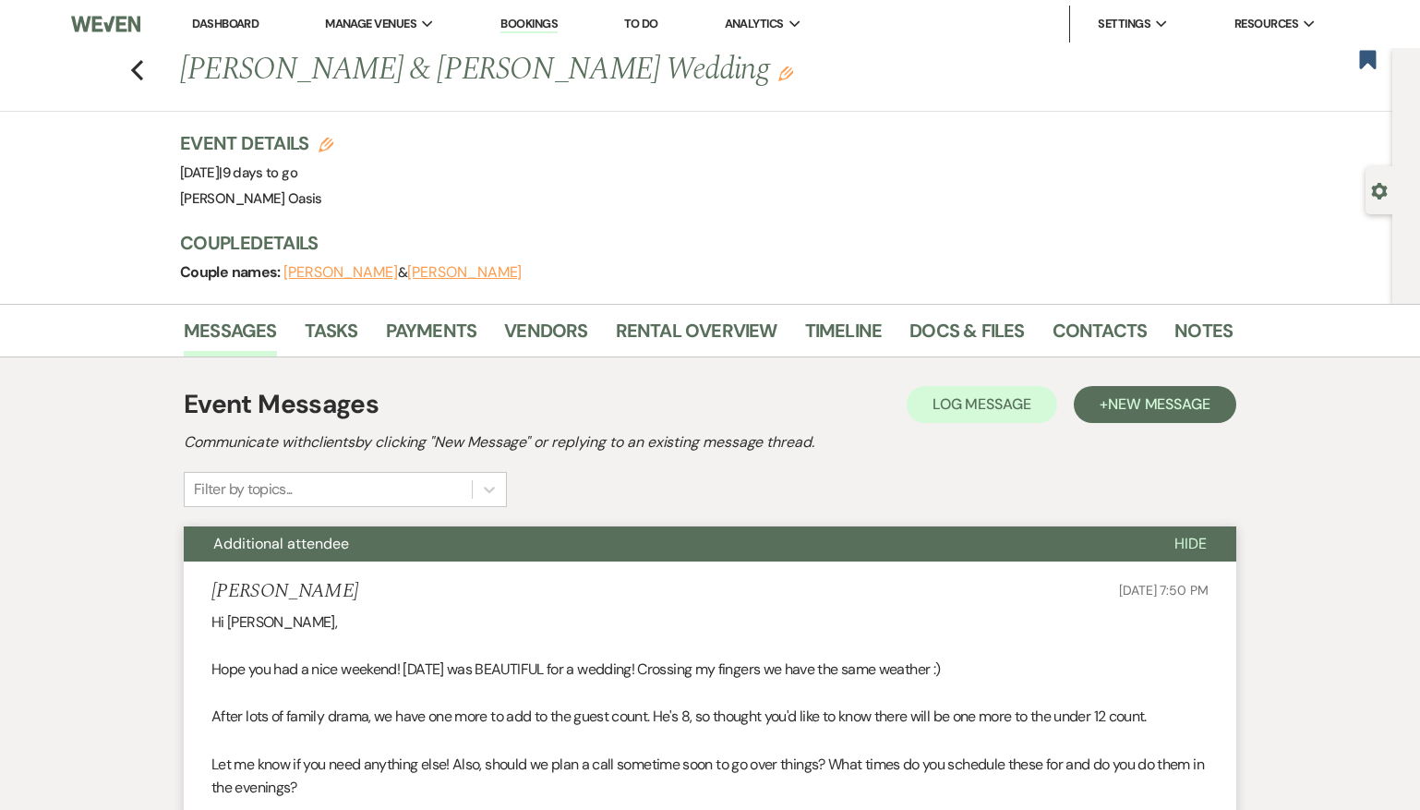
click at [214, 24] on link "Dashboard" at bounding box center [225, 24] width 66 height 16
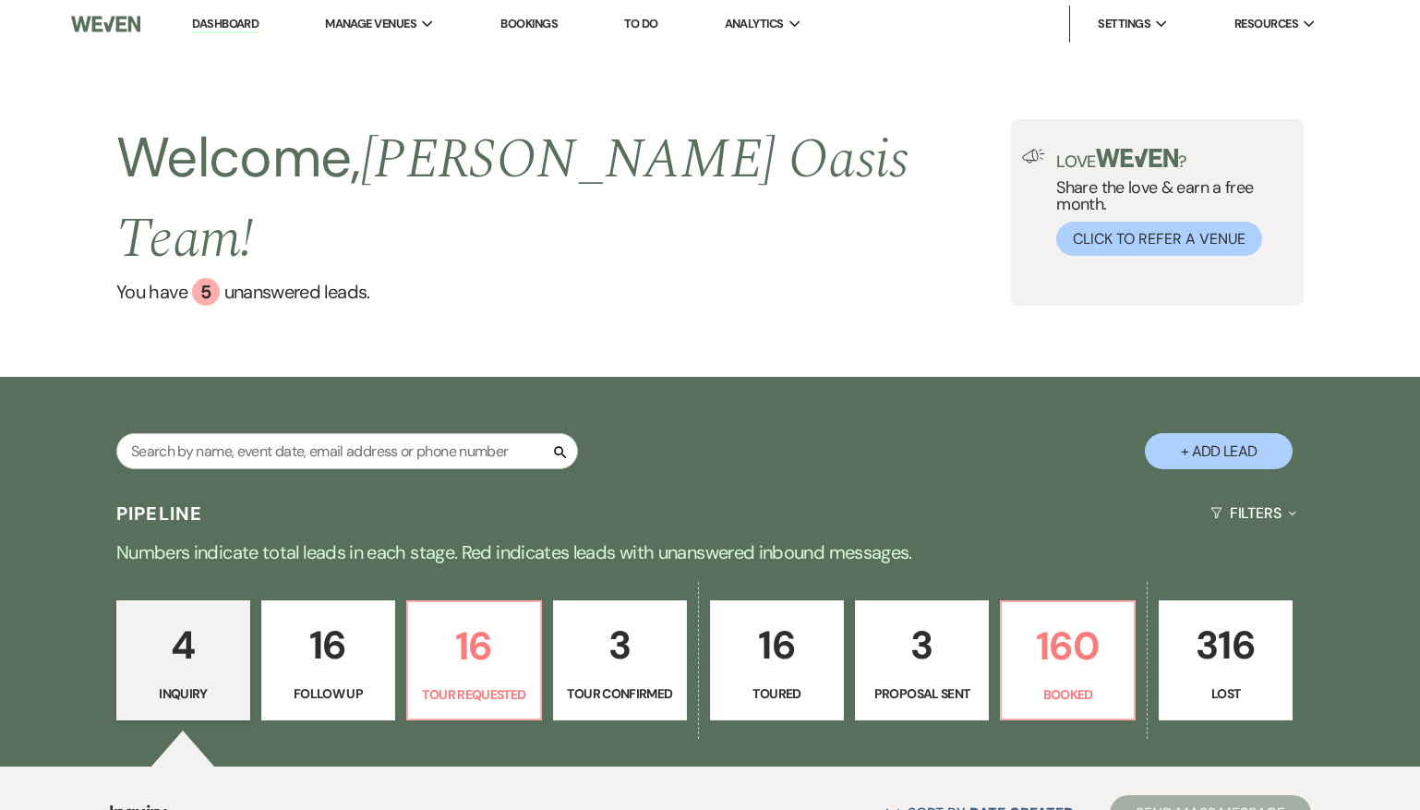
click at [967, 614] on p "3" at bounding box center [922, 645] width 110 height 62
select select "6"
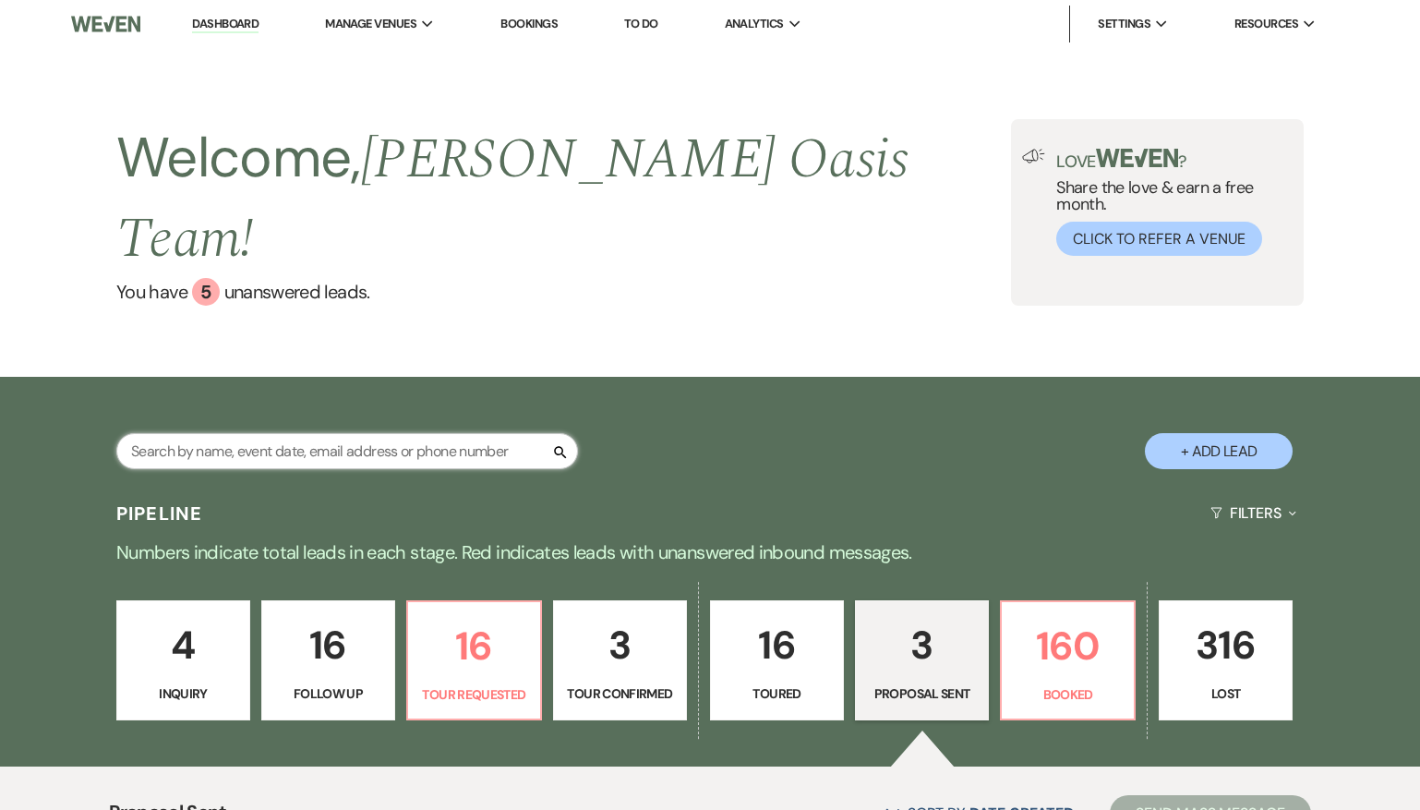
click at [330, 433] on input "text" at bounding box center [347, 451] width 462 height 36
type input "aus"
select select "8"
select select "5"
select select "8"
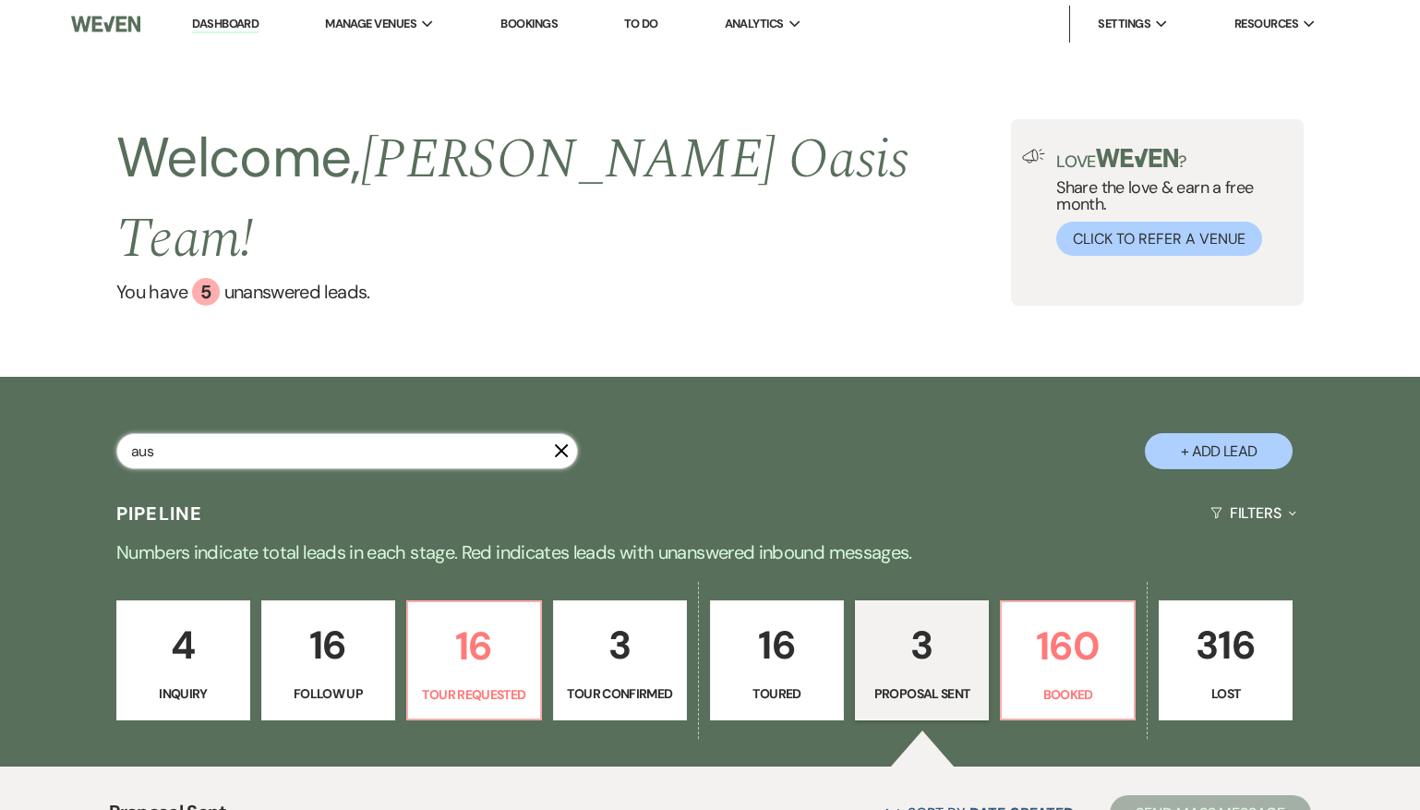
select select "2"
select select "8"
select select "1"
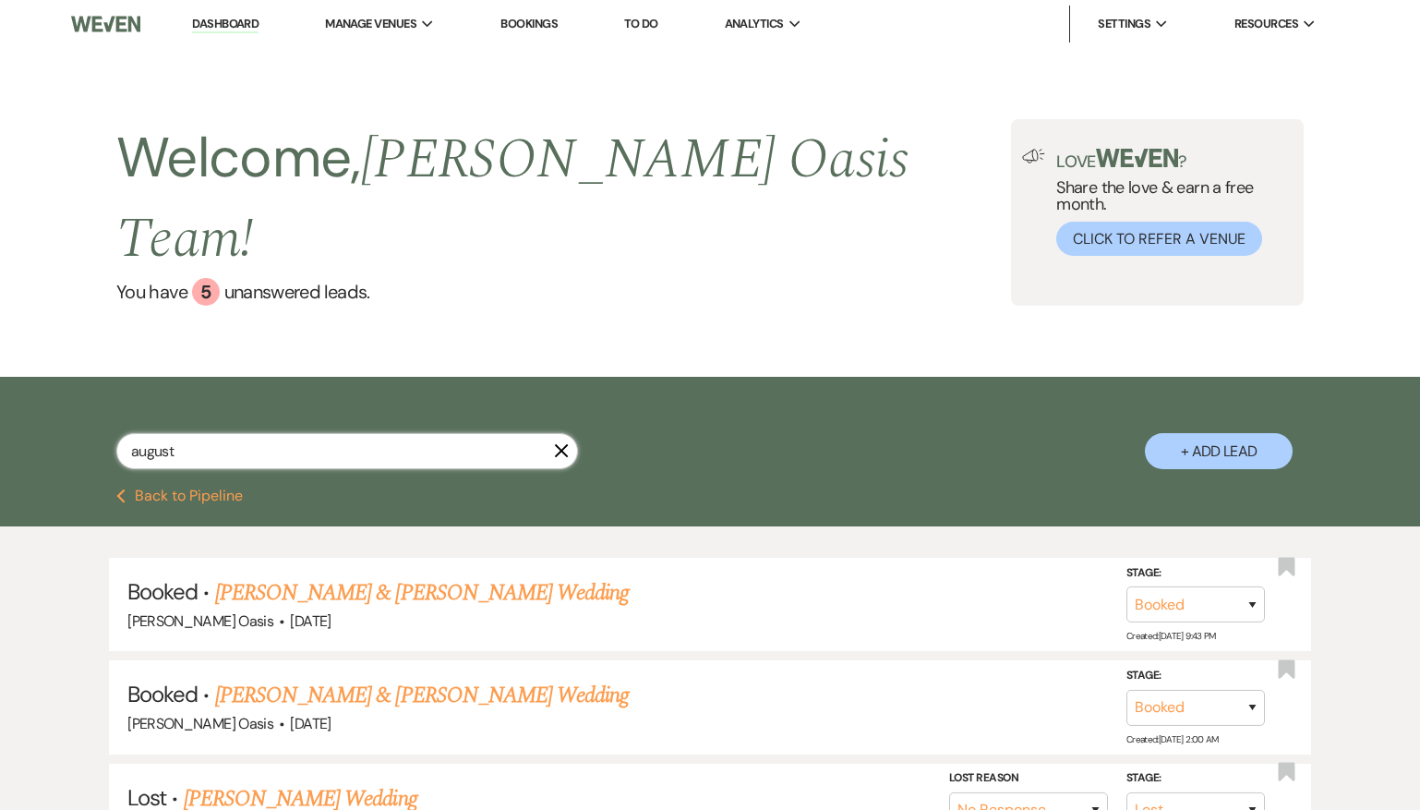
type input "[DATE]"
select select "2"
select select "8"
select select "5"
select select "8"
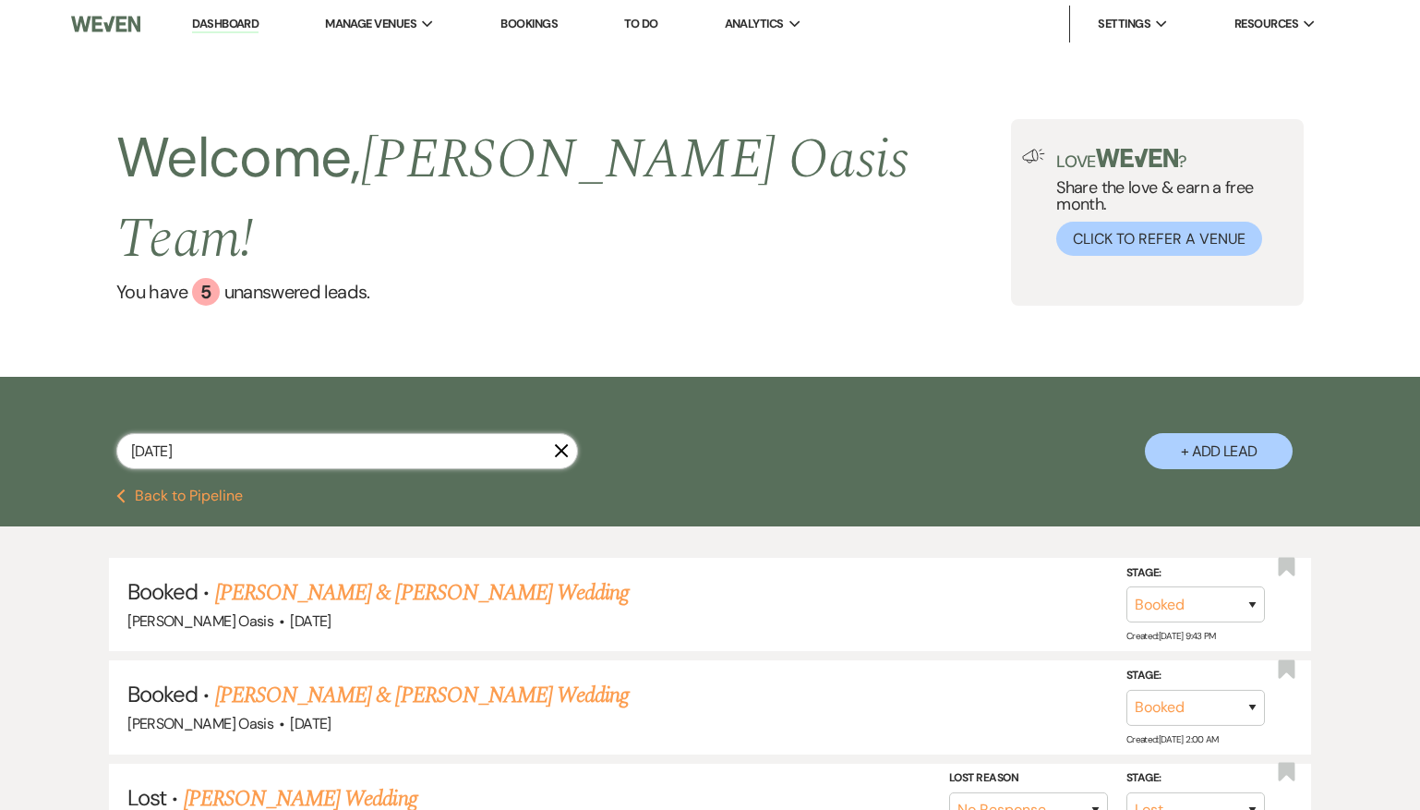
select select "6"
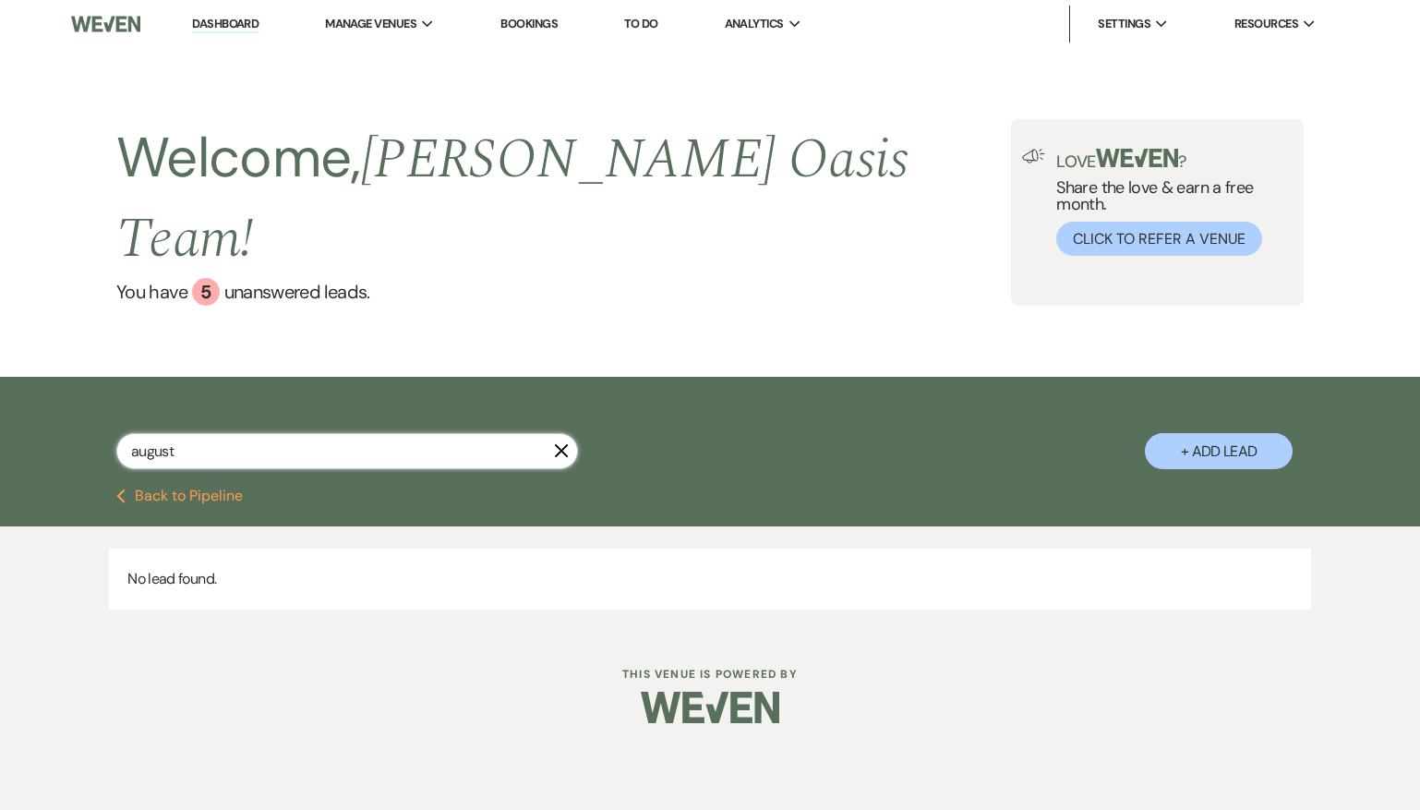
type input "august"
select select "2"
select select "8"
select select "5"
select select "8"
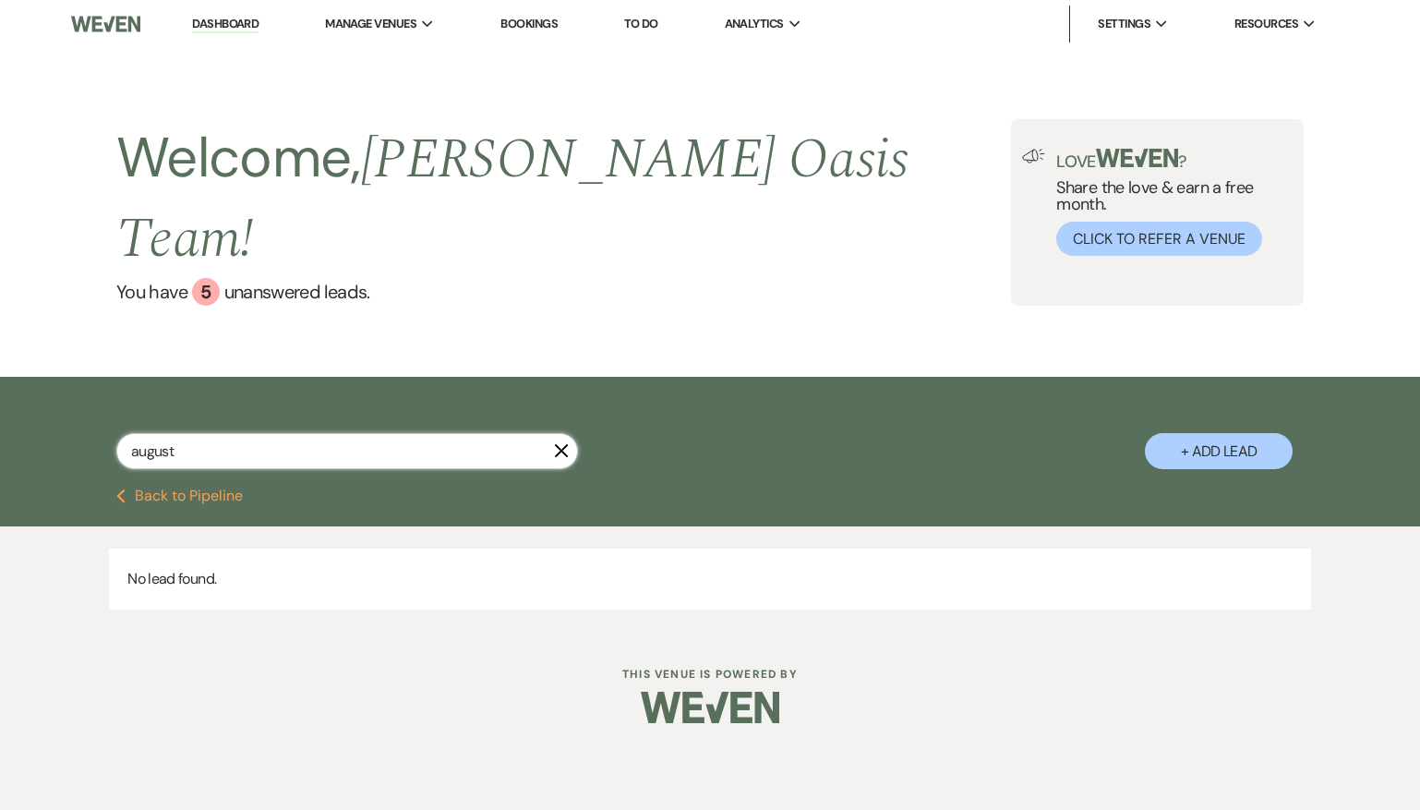
select select "6"
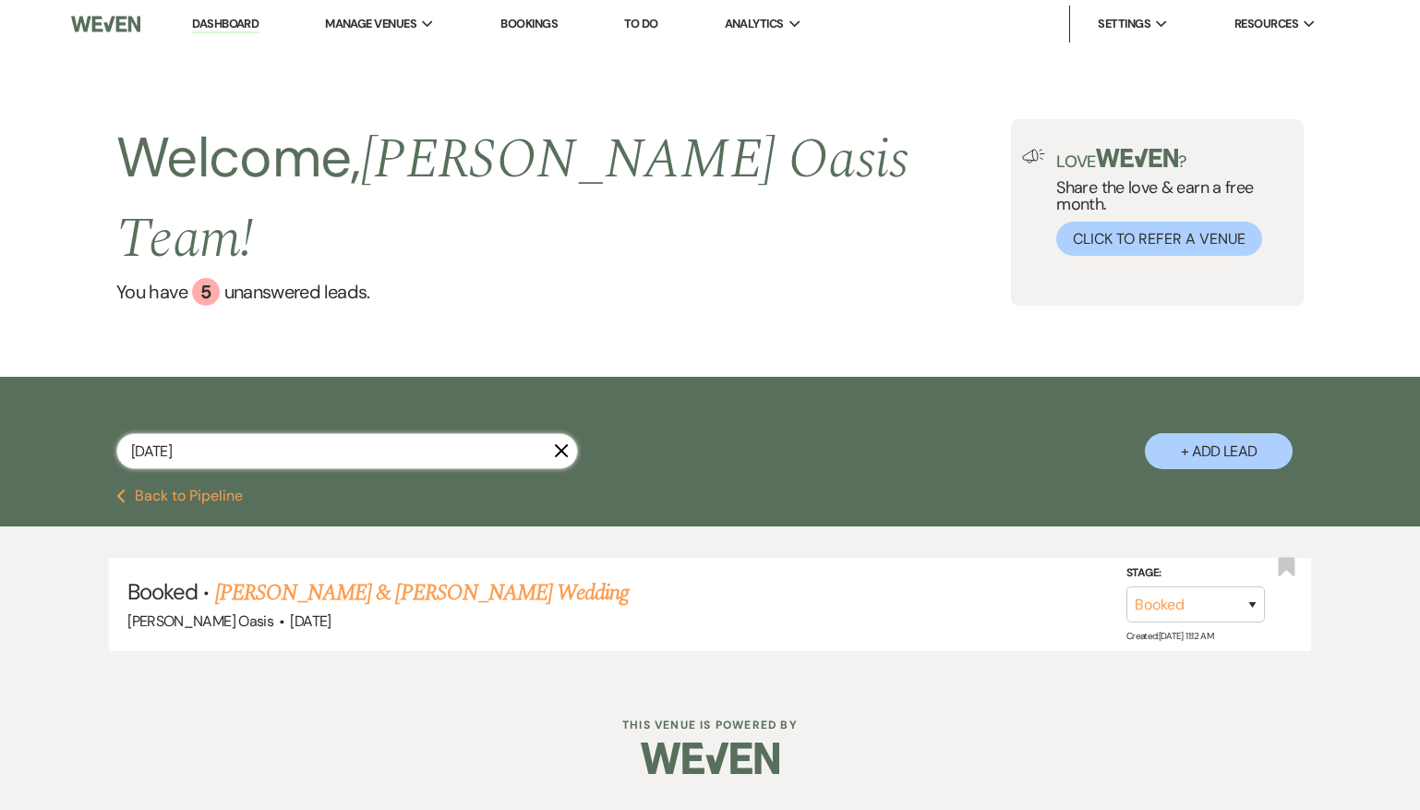
type input "[DATE]"
click at [248, 21] on link "Dashboard" at bounding box center [225, 25] width 66 height 18
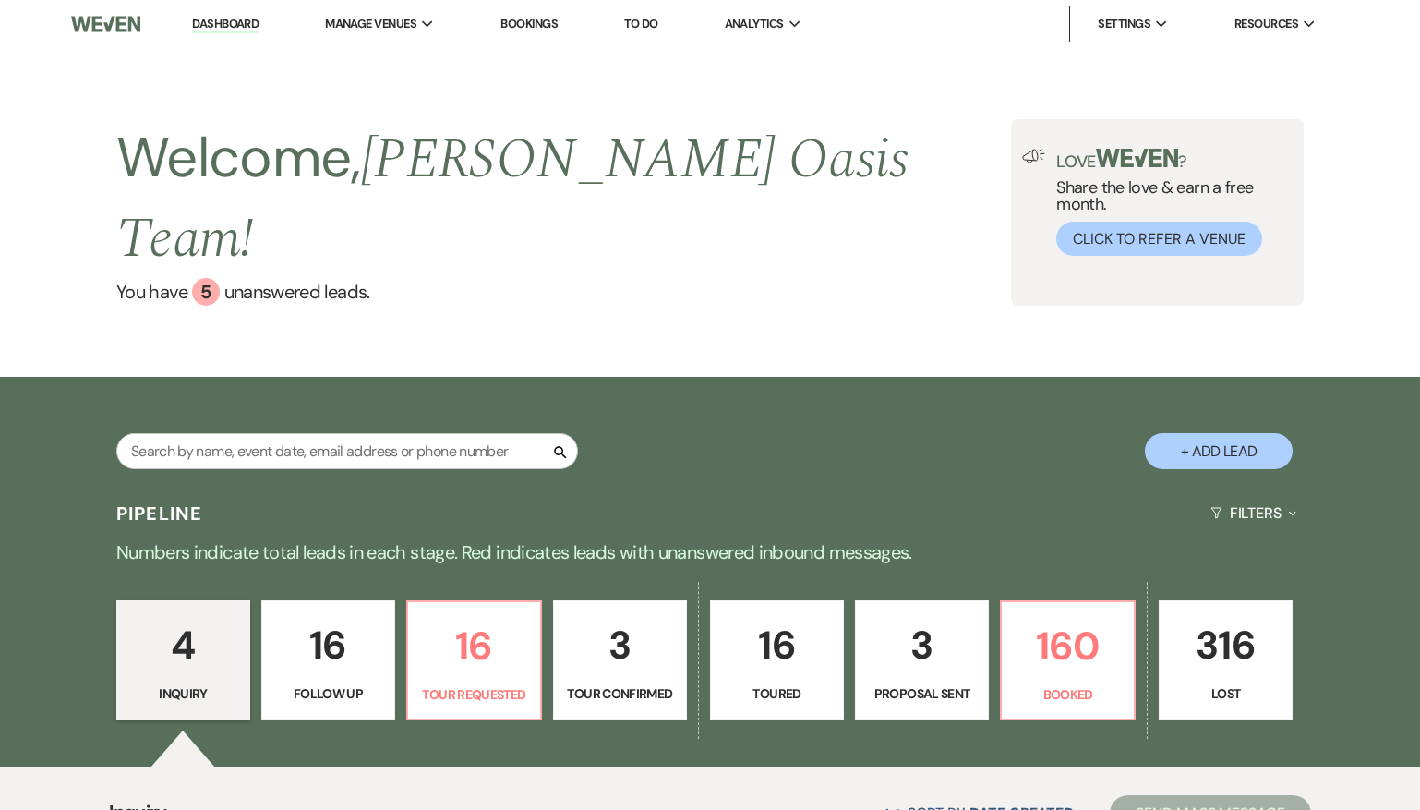
click at [931, 683] on p "Proposal Sent" at bounding box center [922, 693] width 110 height 20
select select "6"
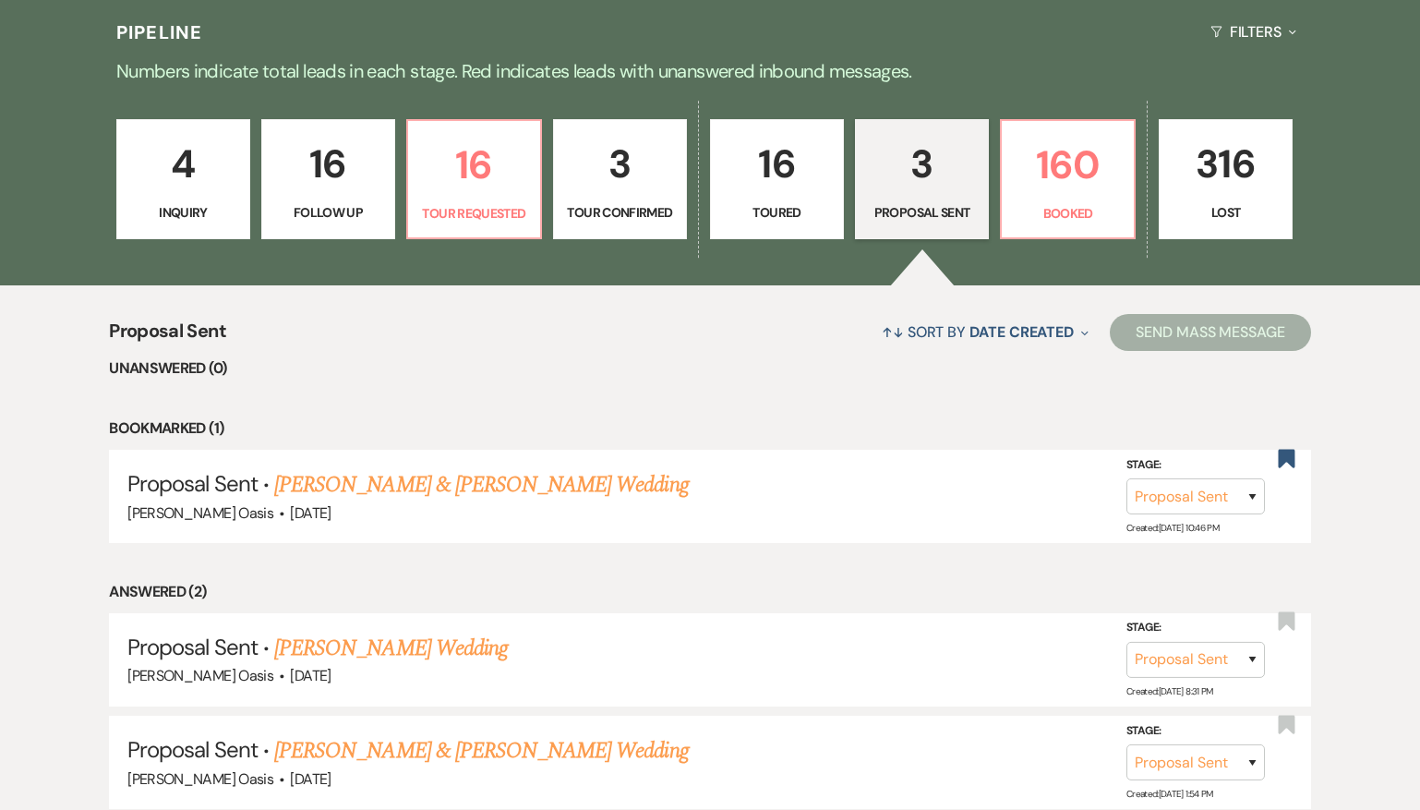
scroll to position [453, 0]
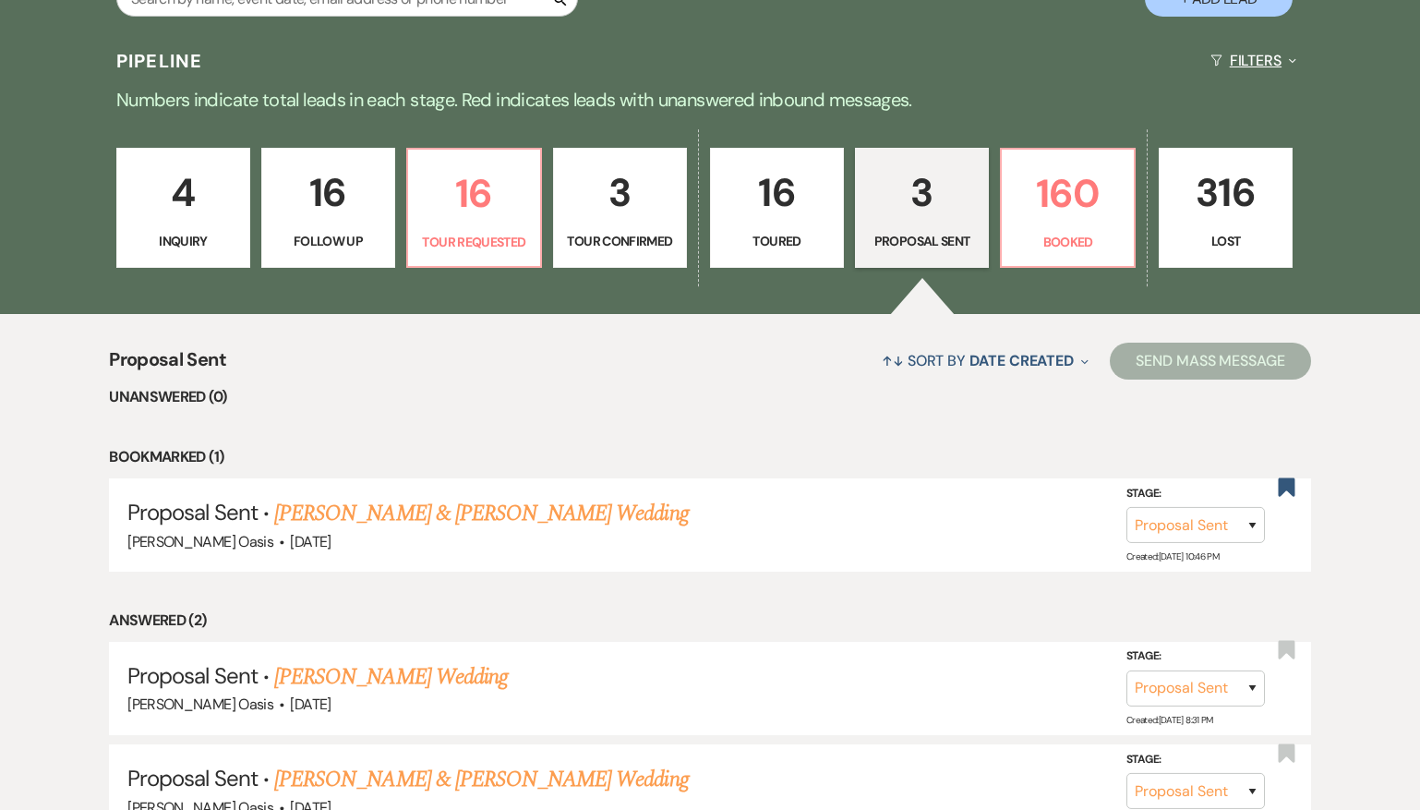
click at [1261, 36] on button "Filters Expand" at bounding box center [1253, 60] width 101 height 49
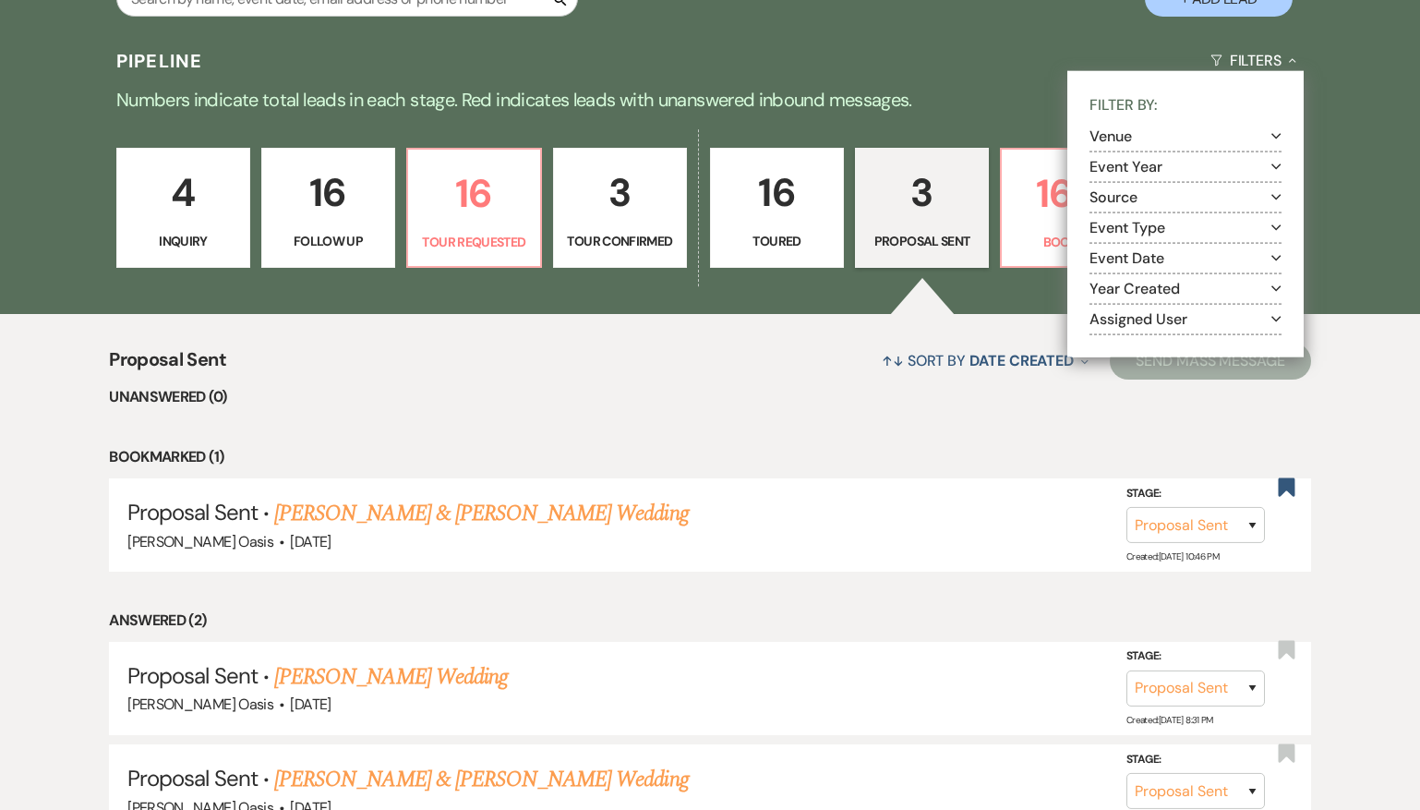
click at [1130, 160] on button "Event Year Expand" at bounding box center [1186, 167] width 192 height 15
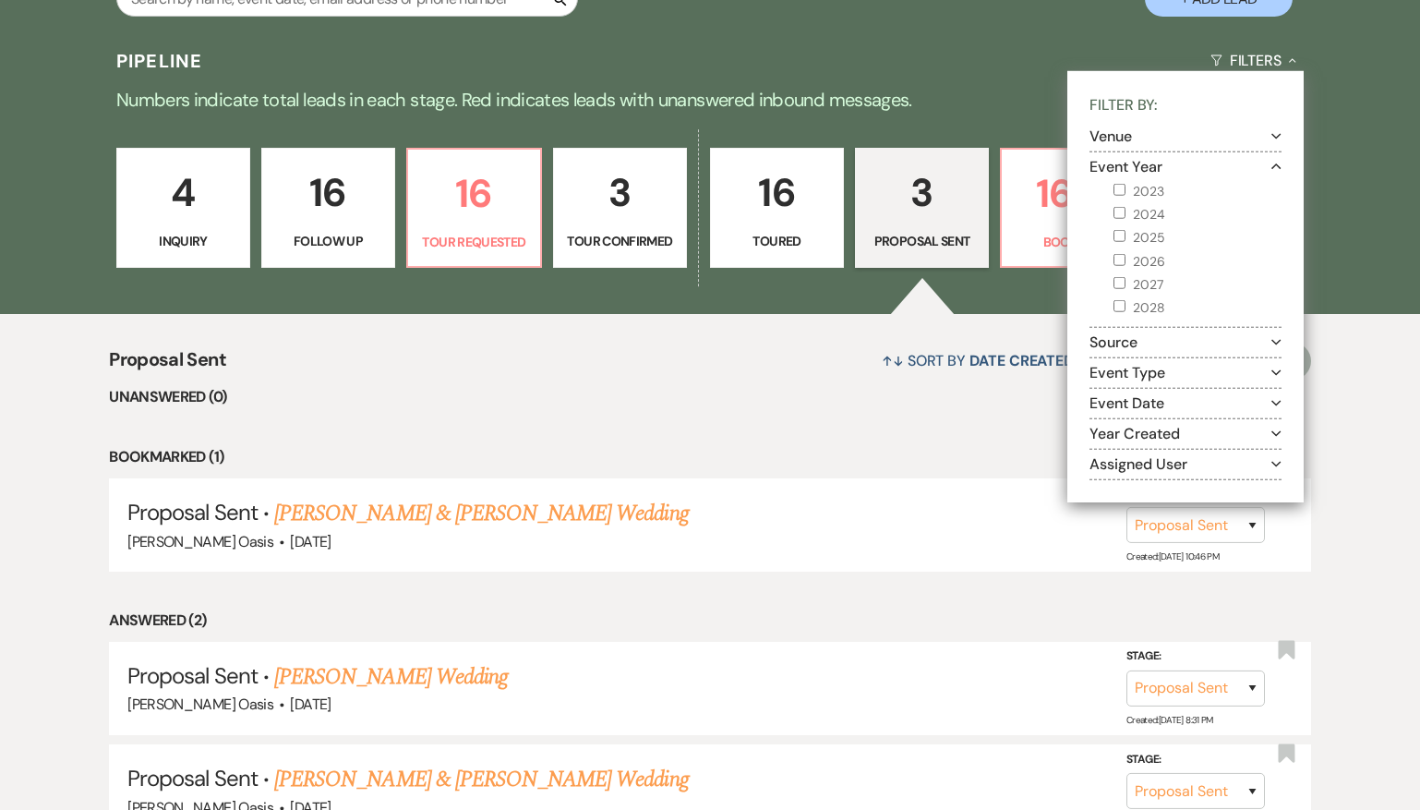
click at [1139, 249] on label "2026" at bounding box center [1198, 260] width 168 height 23
click at [1126, 253] on input "2026" at bounding box center [1120, 259] width 12 height 12
checkbox input "true"
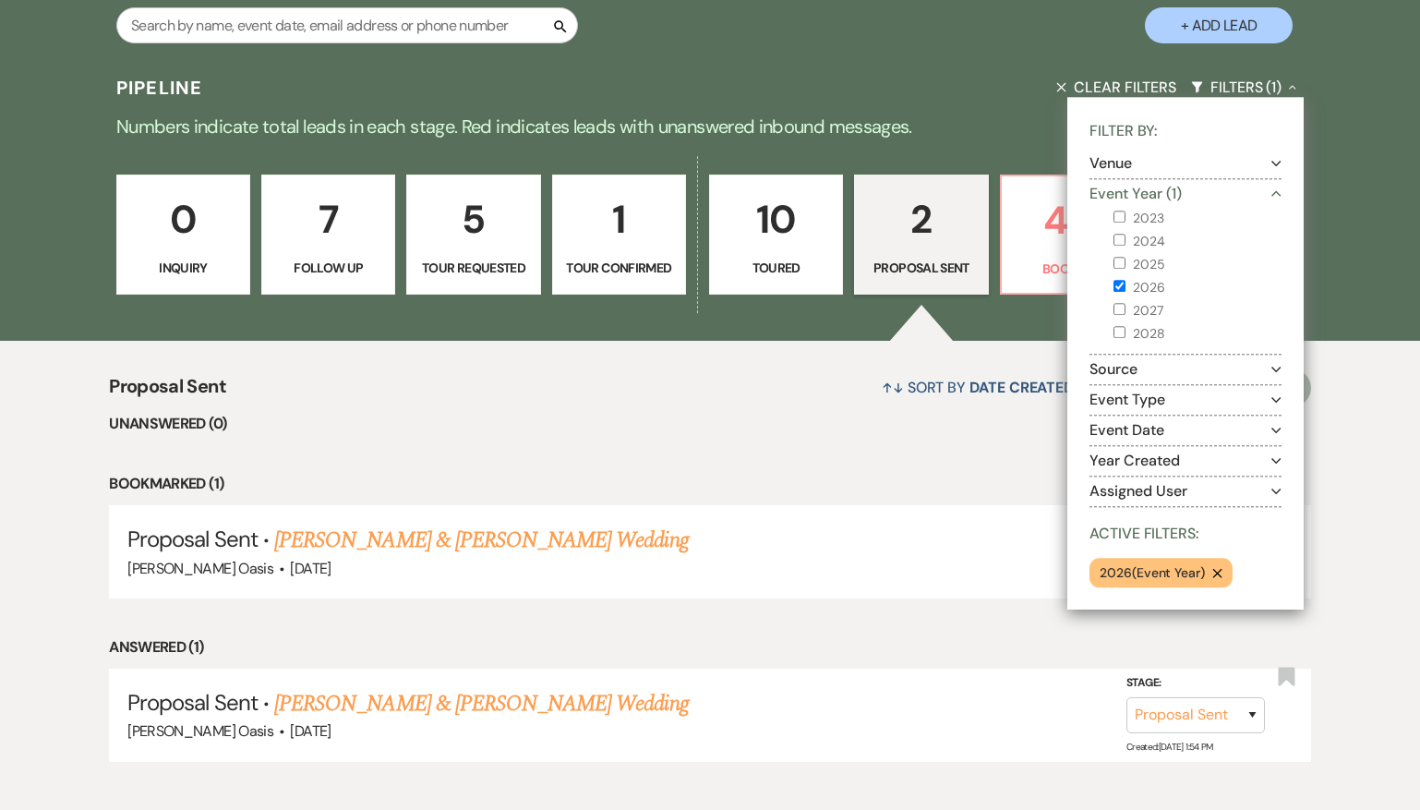
click at [1004, 74] on div "Pipeline Clear Filters Filters (1) Collapse Filter By: Venue Expand Event Year …" at bounding box center [710, 428] width 1420 height 731
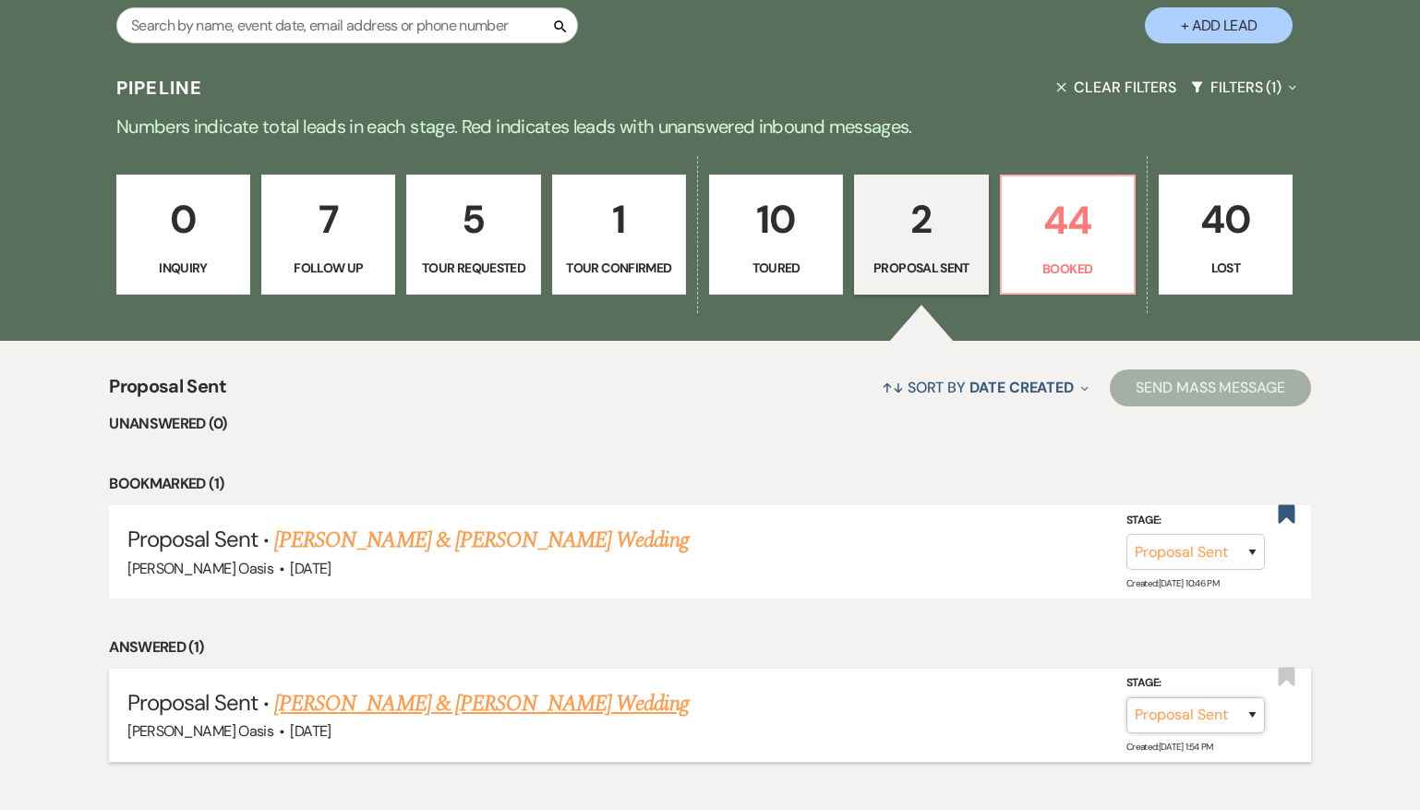
click at [1211, 697] on select "Inquiry Follow Up Tour Requested Tour Confirmed Toured Proposal Sent Booked Lost" at bounding box center [1196, 715] width 139 height 36
click at [1127, 697] on select "Inquiry Follow Up Tour Requested Tour Confirmed Toured Proposal Sent Booked Lost" at bounding box center [1196, 715] width 139 height 36
click at [1211, 697] on select "Inquiry Follow Up Tour Requested Tour Confirmed Toured Proposal Sent Booked Lost" at bounding box center [1196, 715] width 139 height 36
select select "9"
click at [1127, 697] on select "Inquiry Follow Up Tour Requested Tour Confirmed Toured Proposal Sent Booked Lost" at bounding box center [1196, 715] width 139 height 36
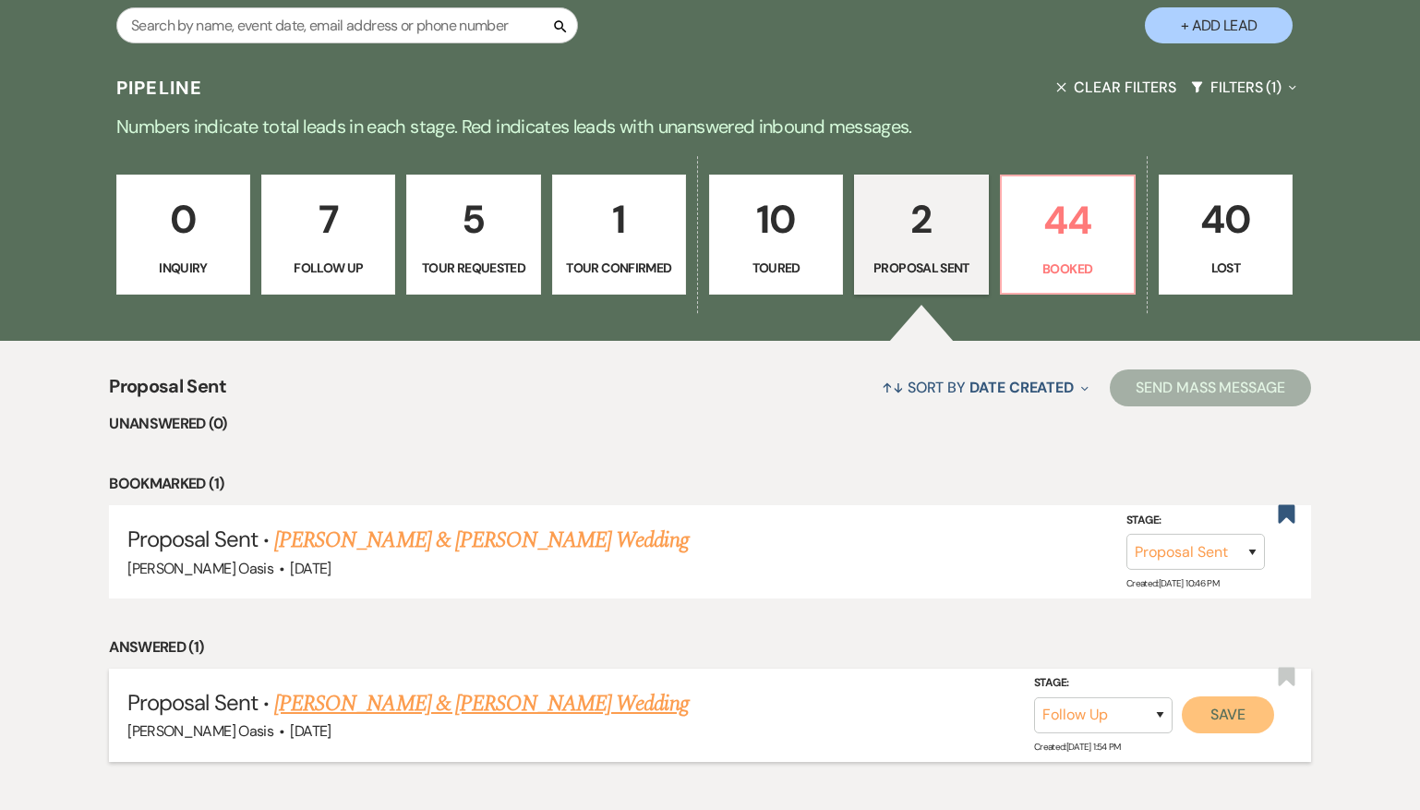
click at [1229, 696] on button "Save" at bounding box center [1228, 714] width 92 height 37
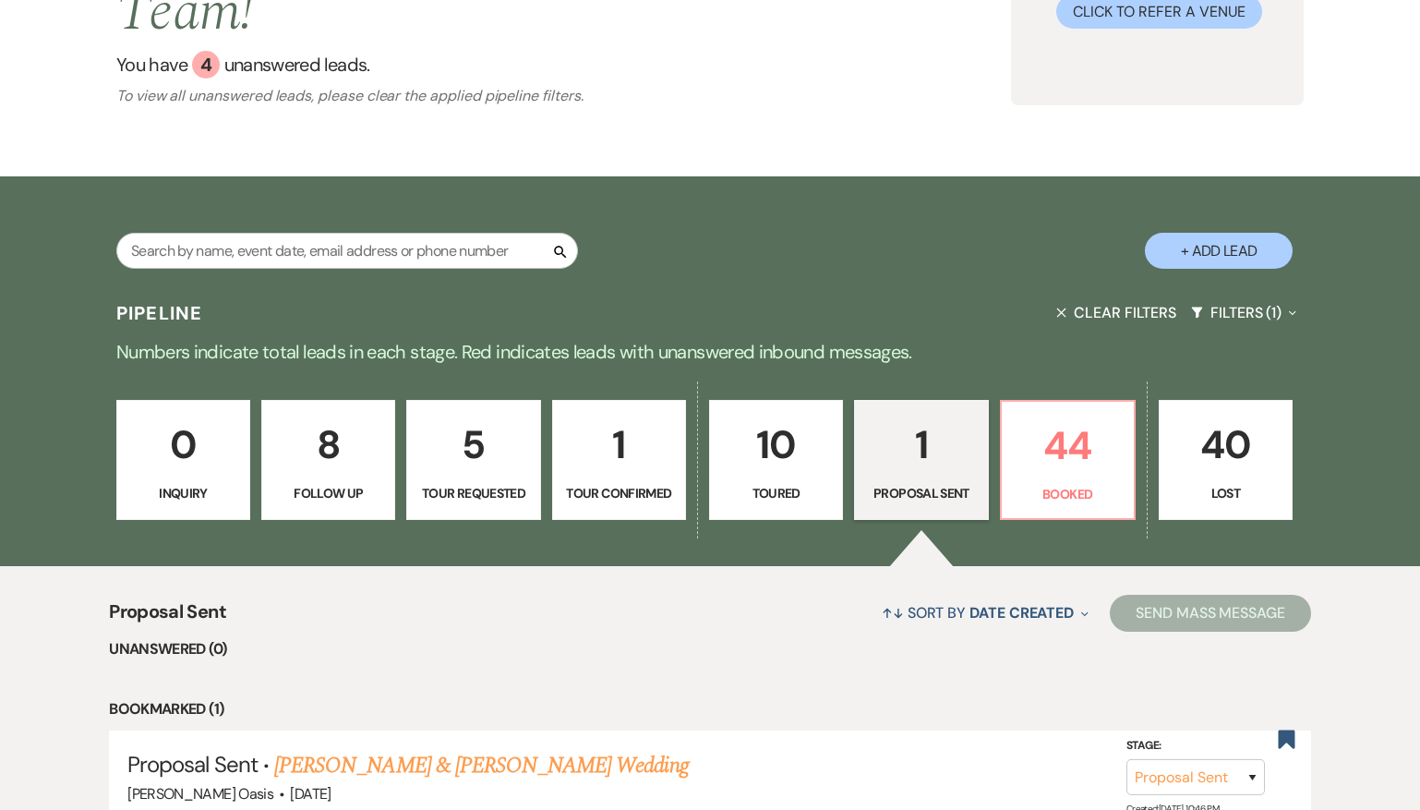
scroll to position [194, 0]
